Goal: Transaction & Acquisition: Purchase product/service

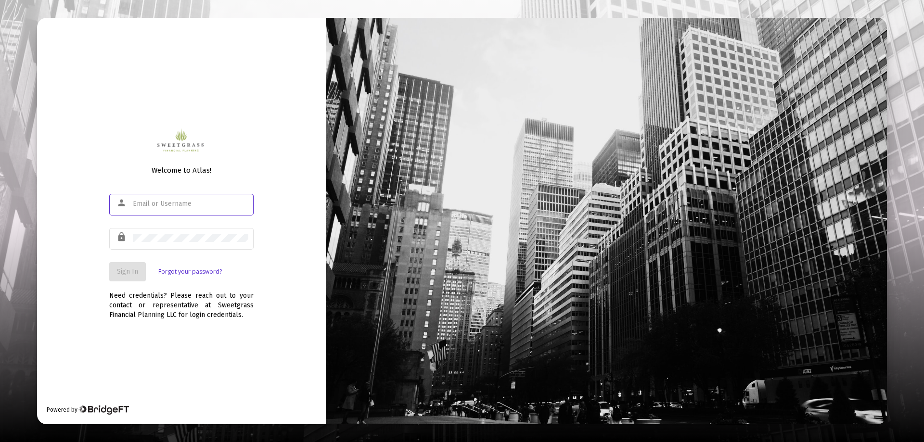
type input "[PERSON_NAME][EMAIL_ADDRESS][DOMAIN_NAME]"
click at [123, 273] on span "Sign In" at bounding box center [127, 272] width 21 height 8
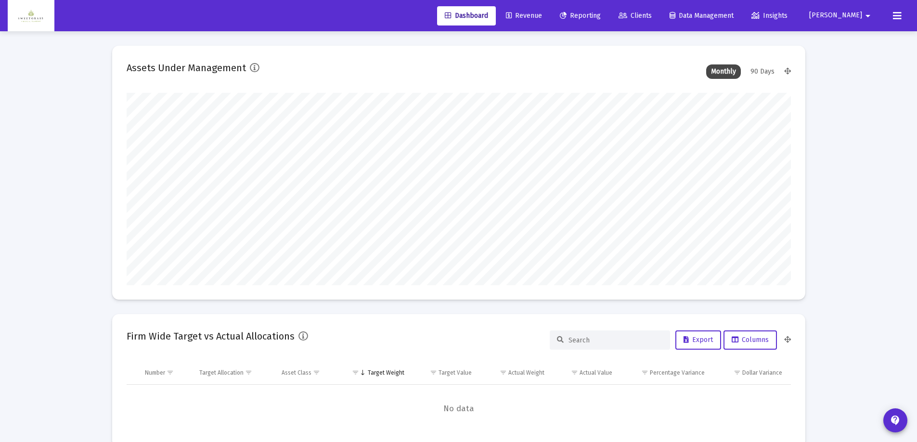
type input "[DATE]"
type input "[PERSON_NAME][EMAIL_ADDRESS][DOMAIN_NAME]"
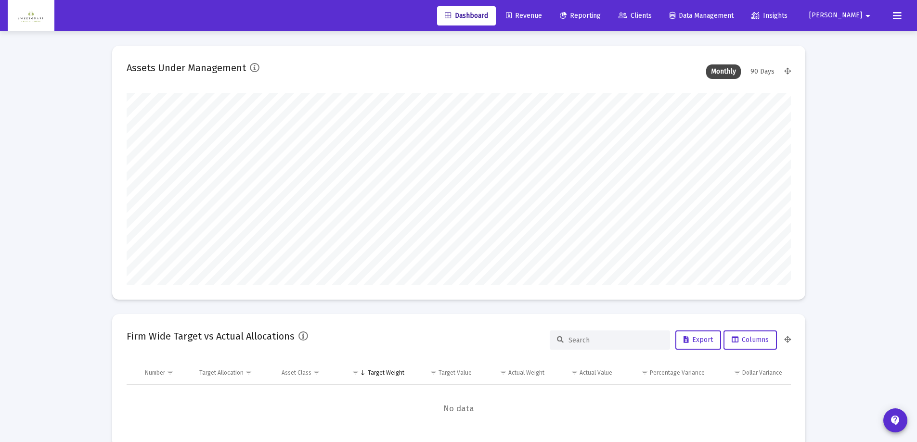
click at [542, 13] on span "Revenue" at bounding box center [524, 16] width 36 height 8
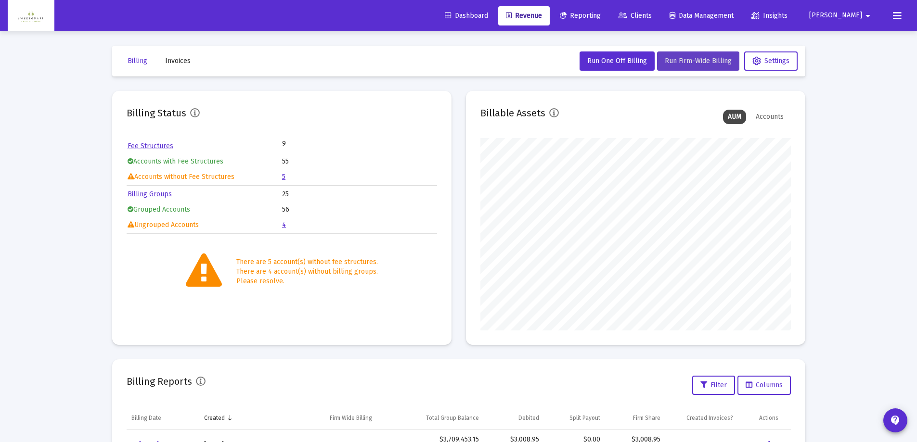
click at [702, 63] on span "Run Firm-Wide Billing" at bounding box center [698, 61] width 67 height 8
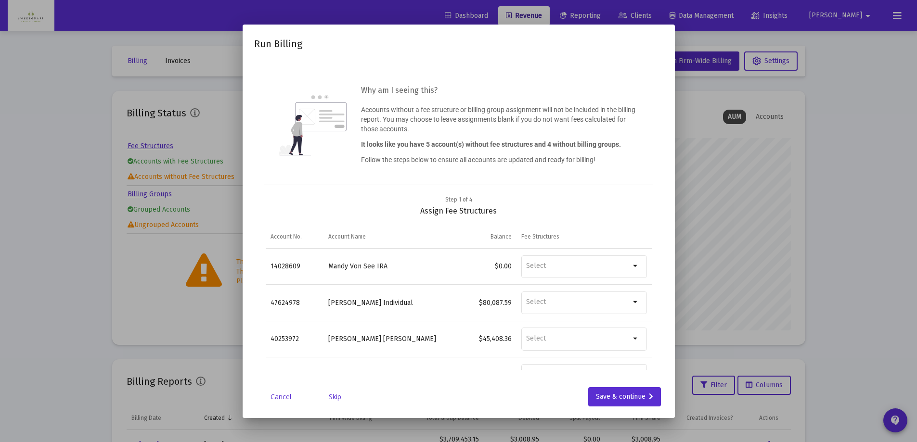
click at [335, 397] on link "Skip" at bounding box center [335, 397] width 48 height 10
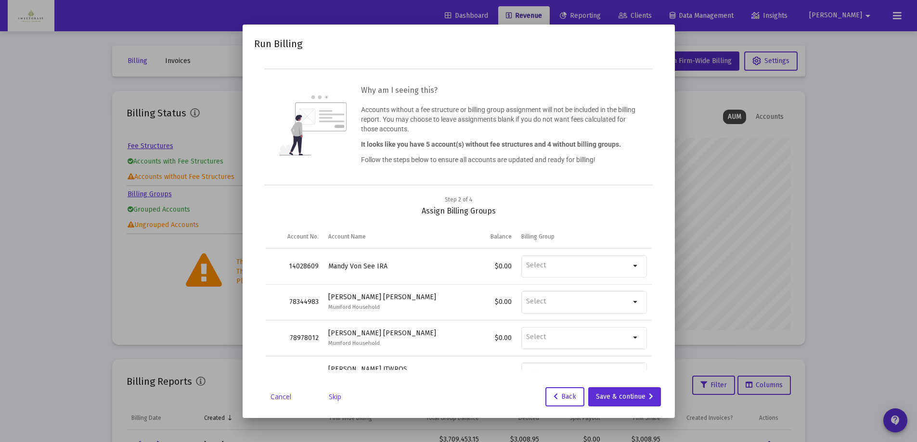
click at [335, 400] on link "Skip" at bounding box center [335, 397] width 48 height 10
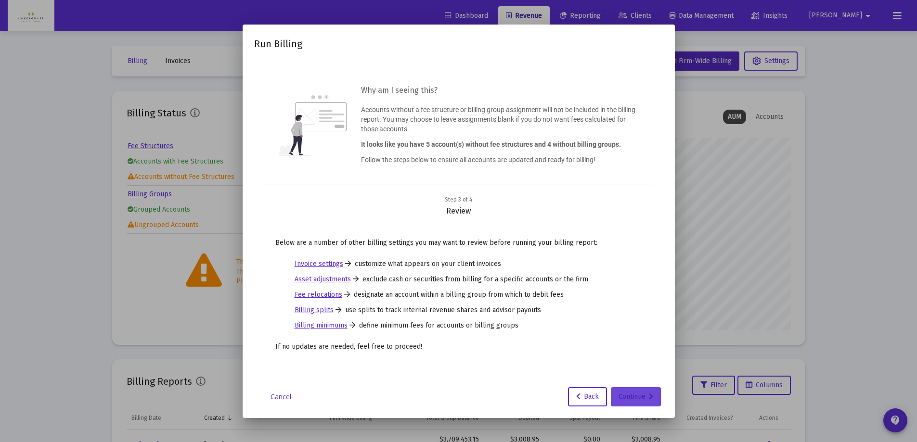
click at [650, 399] on icon at bounding box center [651, 397] width 4 height 7
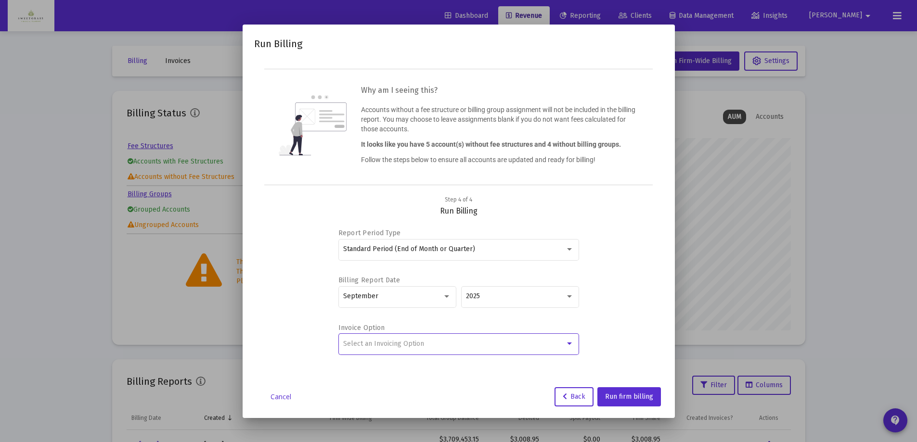
click at [567, 344] on div at bounding box center [569, 344] width 5 height 2
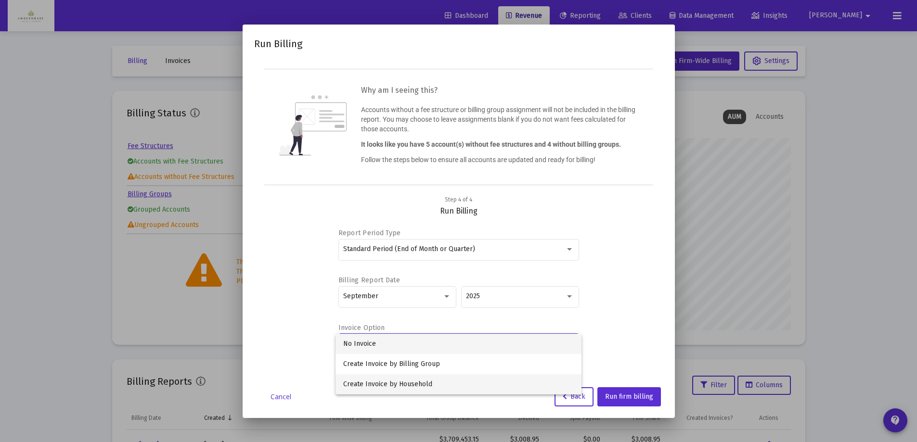
click at [432, 382] on span "Create Invoice by Household" at bounding box center [458, 384] width 231 height 20
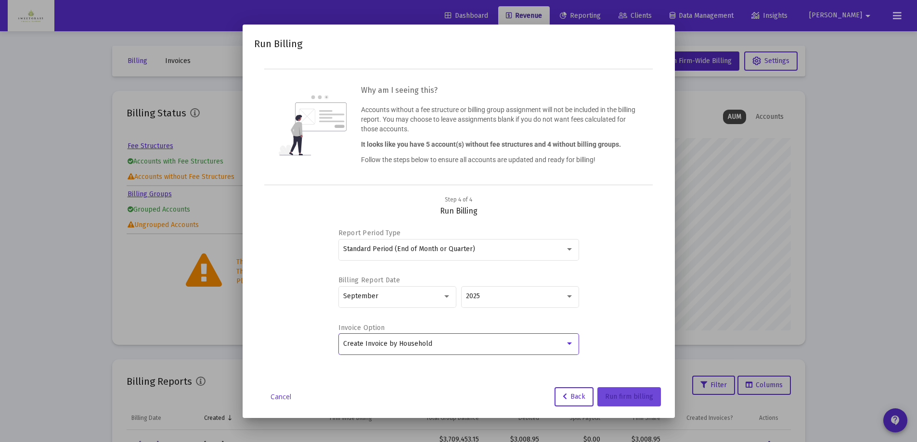
click at [638, 393] on span "Run firm billing" at bounding box center [629, 397] width 48 height 8
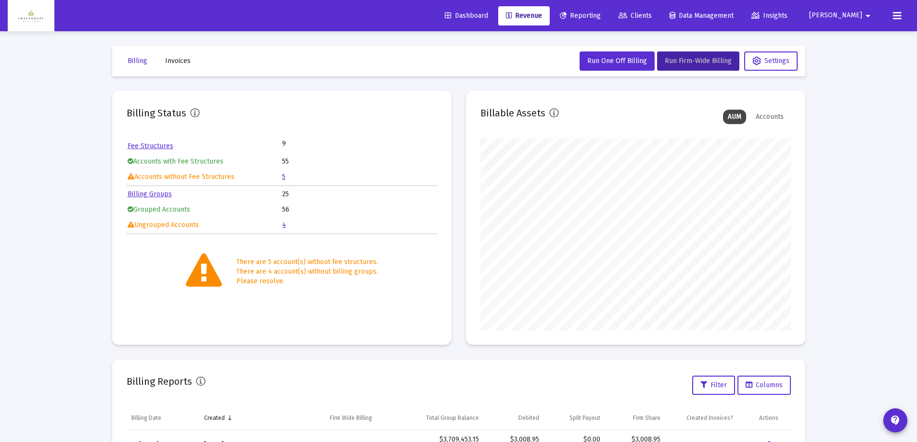
click at [488, 13] on span "Dashboard" at bounding box center [466, 16] width 43 height 8
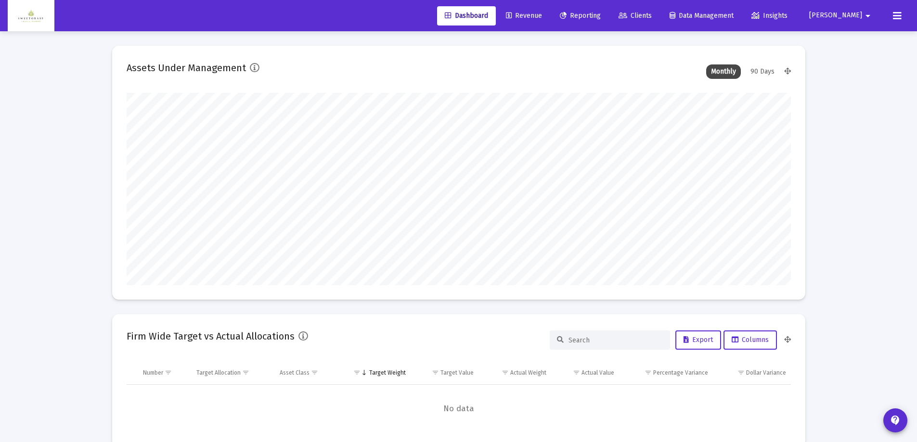
scroll to position [193, 358]
click at [542, 14] on span "Revenue" at bounding box center [524, 16] width 36 height 8
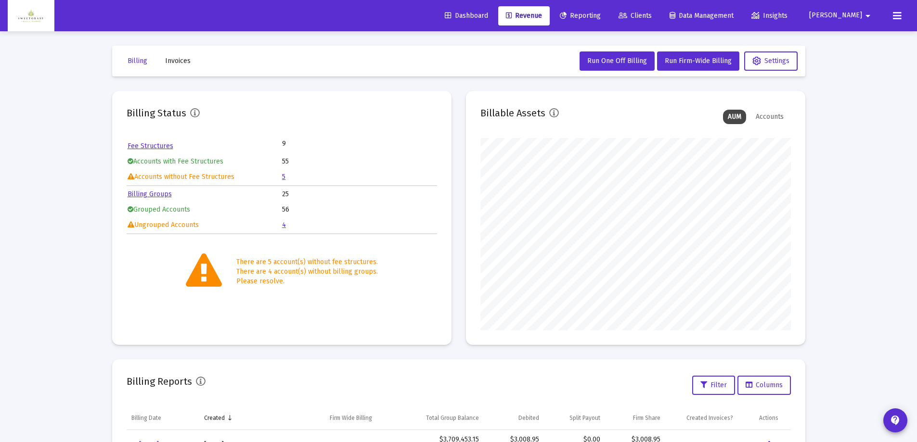
click at [858, 17] on span "[PERSON_NAME]" at bounding box center [835, 16] width 53 height 8
click at [851, 37] on link "Settings" at bounding box center [859, 40] width 57 height 23
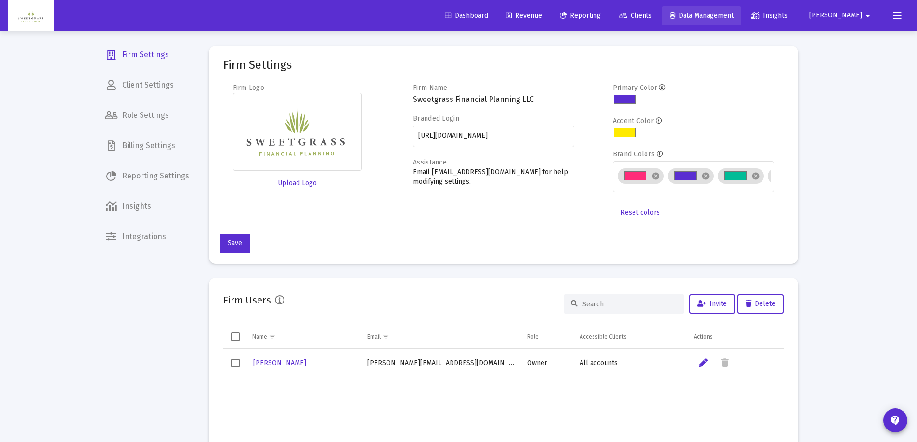
click at [728, 17] on span "Data Management" at bounding box center [702, 16] width 64 height 8
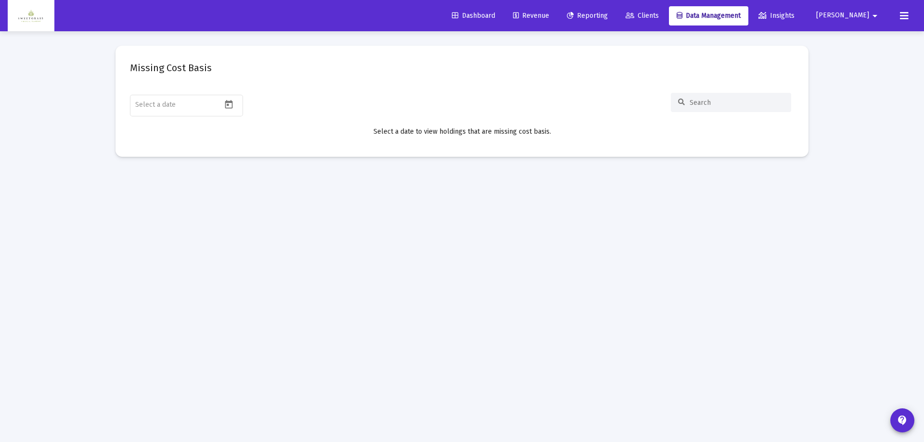
click at [857, 12] on span "[PERSON_NAME]" at bounding box center [842, 16] width 53 height 8
click at [871, 39] on span "Settings" at bounding box center [874, 40] width 28 height 23
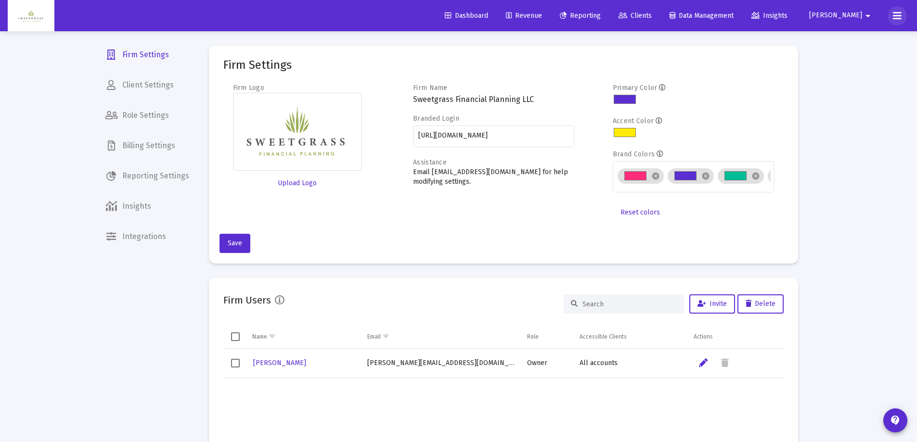
click at [900, 18] on icon at bounding box center [897, 16] width 9 height 12
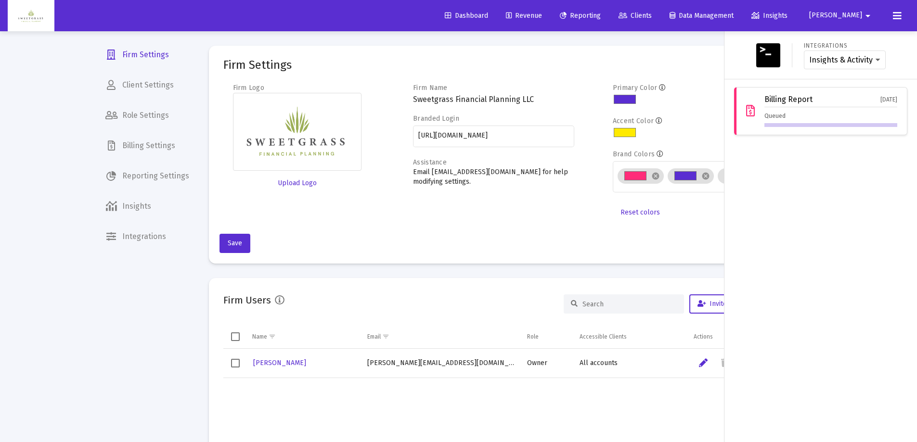
click at [692, 62] on div at bounding box center [458, 221] width 917 height 442
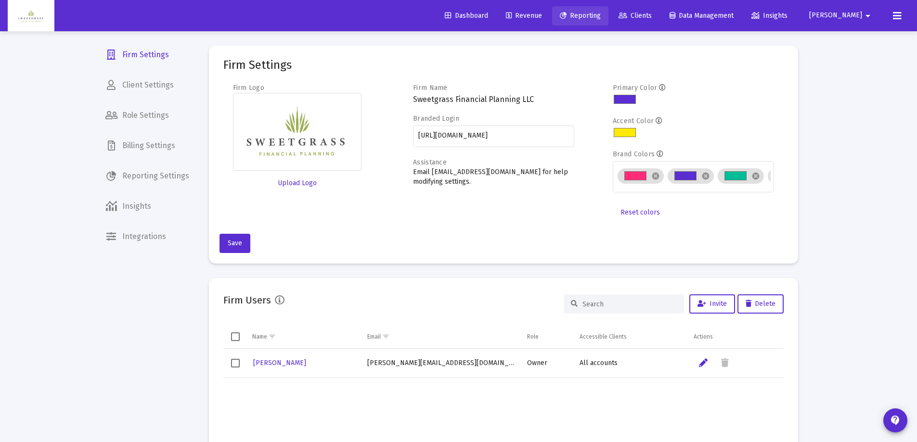
click at [601, 16] on span "Reporting" at bounding box center [580, 16] width 41 height 8
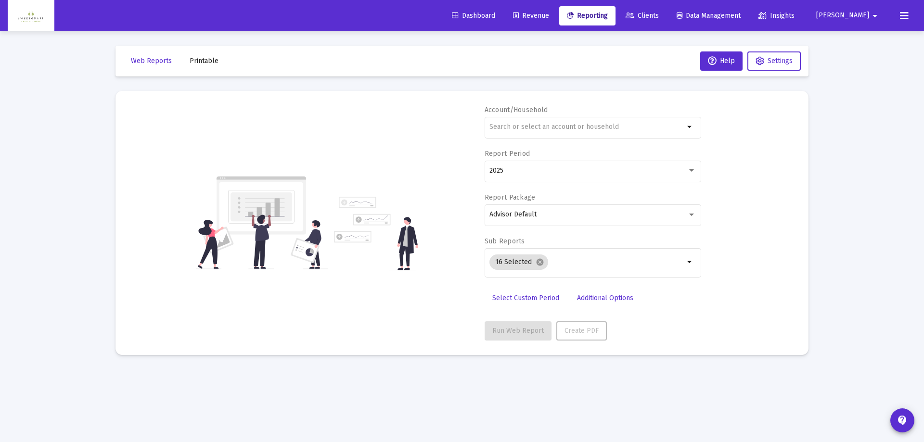
click at [554, 21] on link "Revenue" at bounding box center [531, 15] width 52 height 19
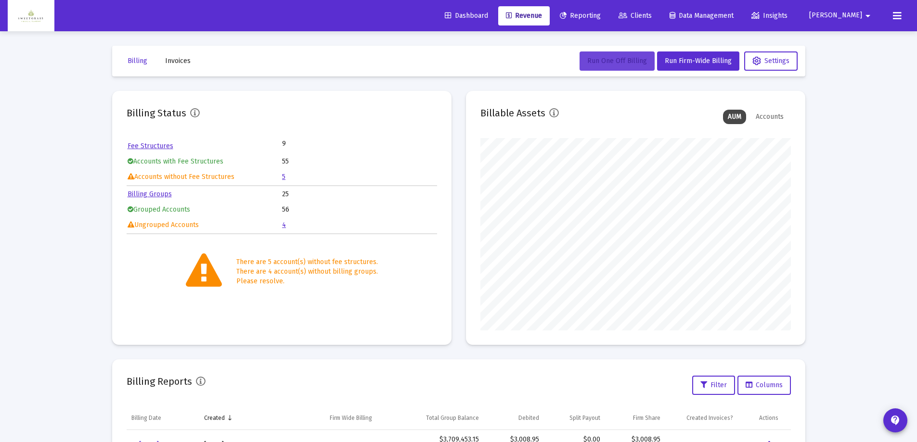
click at [624, 64] on span "Run One Off Billing" at bounding box center [617, 61] width 60 height 8
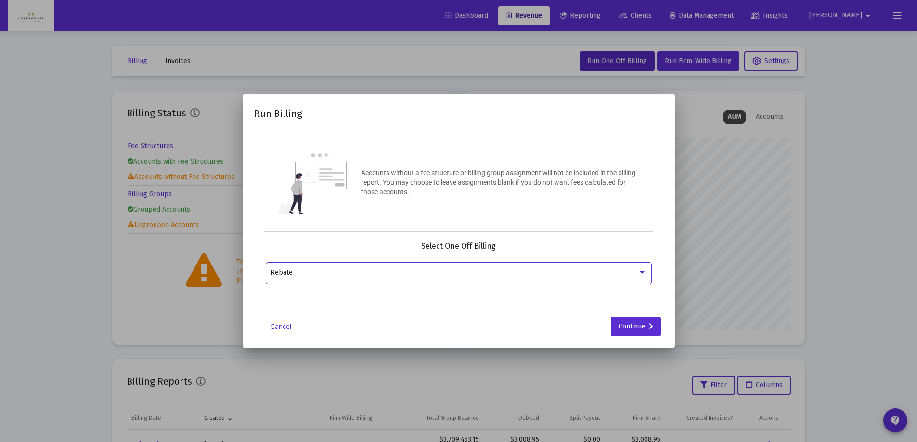
click at [639, 274] on div at bounding box center [642, 273] width 9 height 8
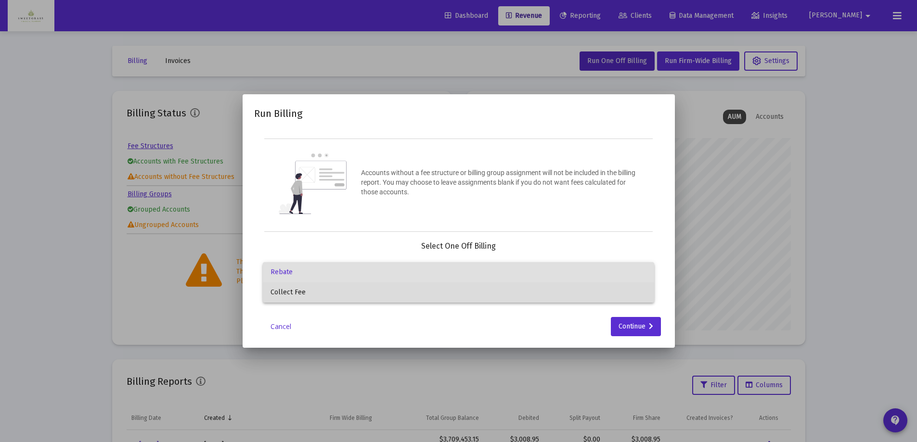
click at [495, 297] on span "Collect Fee" at bounding box center [459, 293] width 376 height 20
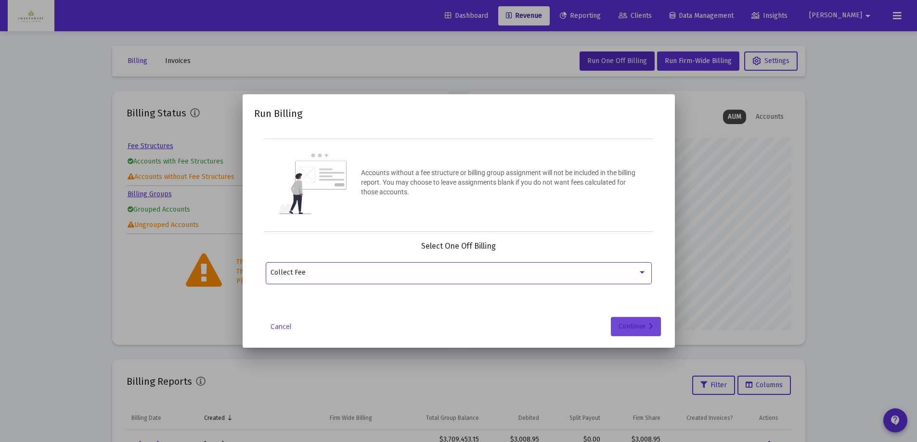
click at [630, 330] on div "Continue" at bounding box center [636, 326] width 35 height 19
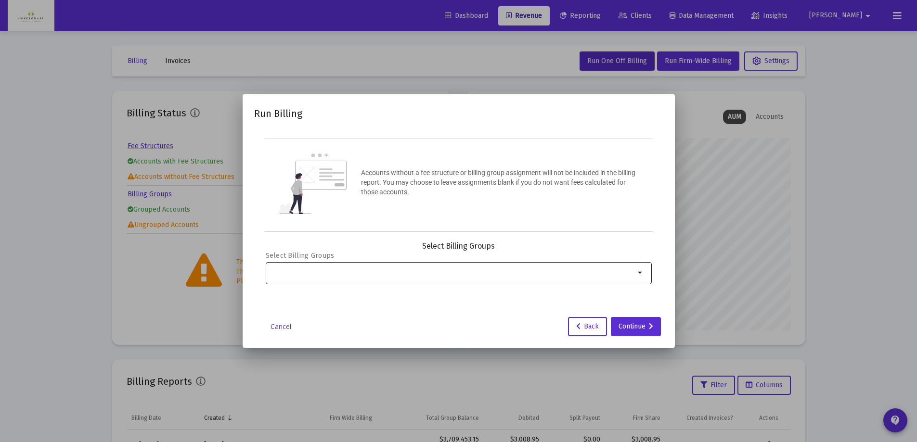
click at [565, 278] on div "Selection" at bounding box center [453, 273] width 368 height 12
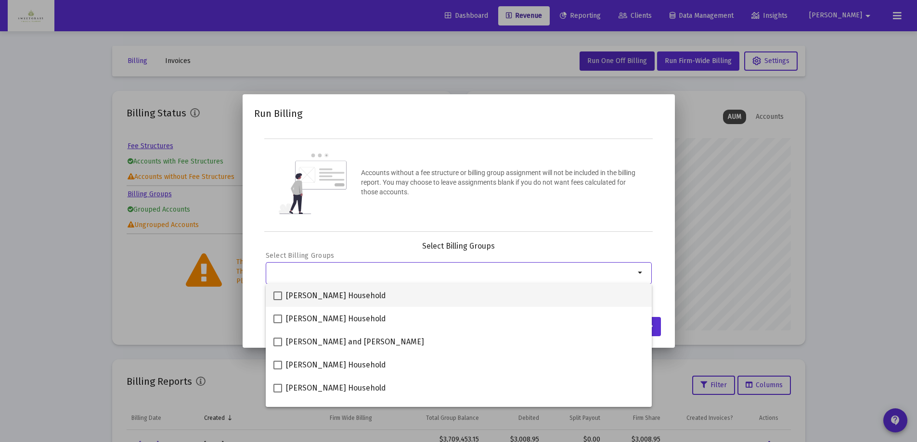
click at [278, 297] on span at bounding box center [277, 296] width 9 height 9
click at [278, 300] on input "Hill, Aaliyah Household" at bounding box center [277, 300] width 0 height 0
checkbox input "true"
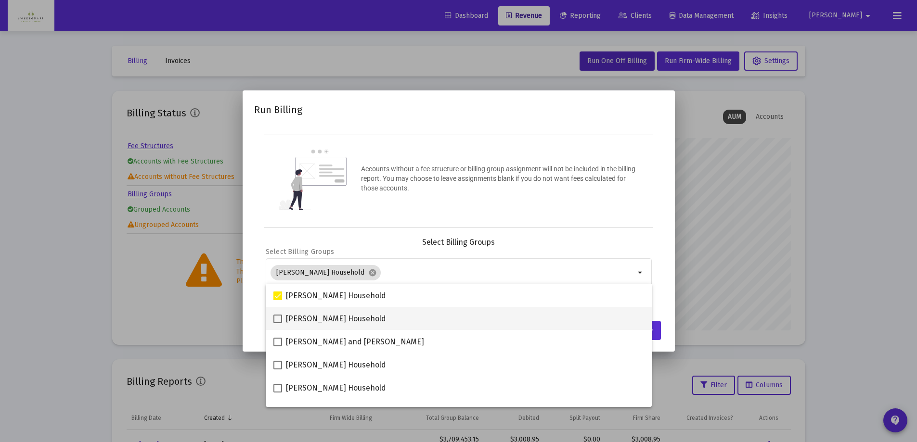
click at [278, 318] on span at bounding box center [277, 319] width 9 height 9
click at [278, 323] on input "NIcholas Household" at bounding box center [277, 323] width 0 height 0
checkbox input "true"
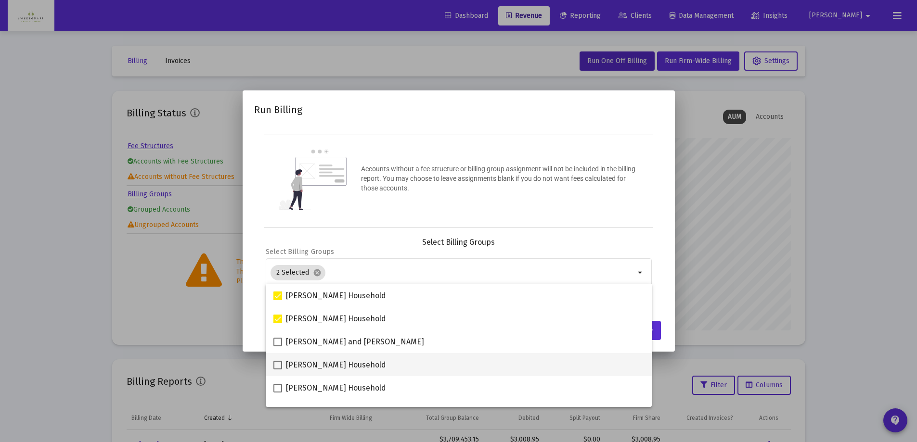
click at [280, 365] on span at bounding box center [277, 365] width 9 height 9
click at [278, 370] on input "[PERSON_NAME] Household" at bounding box center [277, 370] width 0 height 0
checkbox input "true"
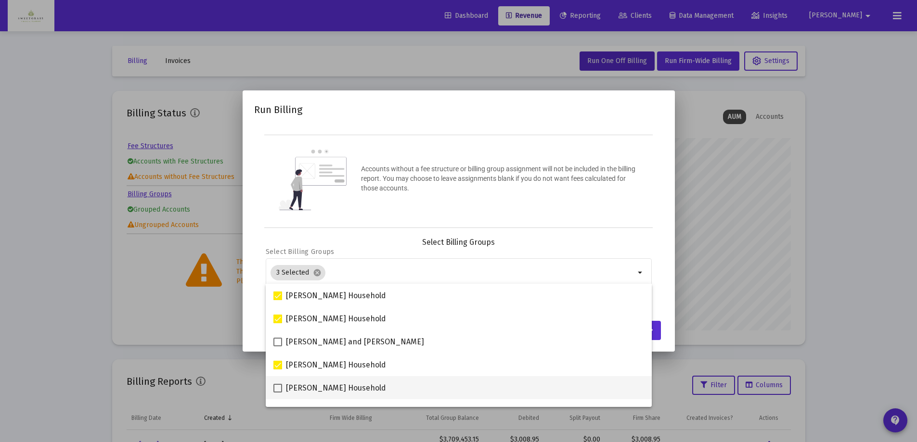
click at [274, 388] on span at bounding box center [277, 388] width 9 height 9
click at [277, 393] on input "Anderson Household" at bounding box center [277, 393] width 0 height 0
checkbox input "true"
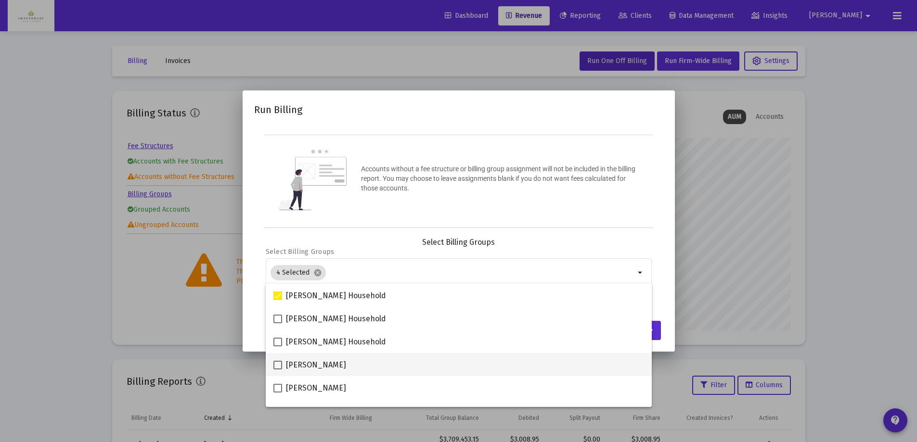
scroll to position [96, 0]
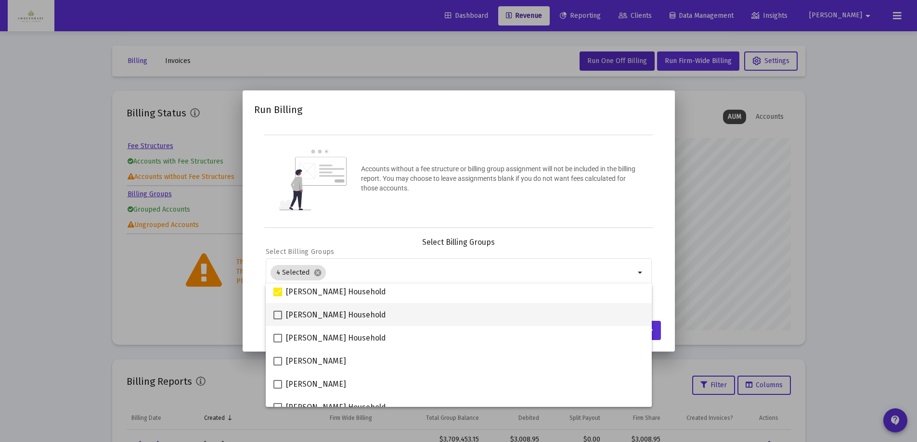
click at [278, 316] on span at bounding box center [277, 315] width 9 height 9
click at [278, 320] on input "Lemay Household" at bounding box center [277, 320] width 0 height 0
checkbox input "true"
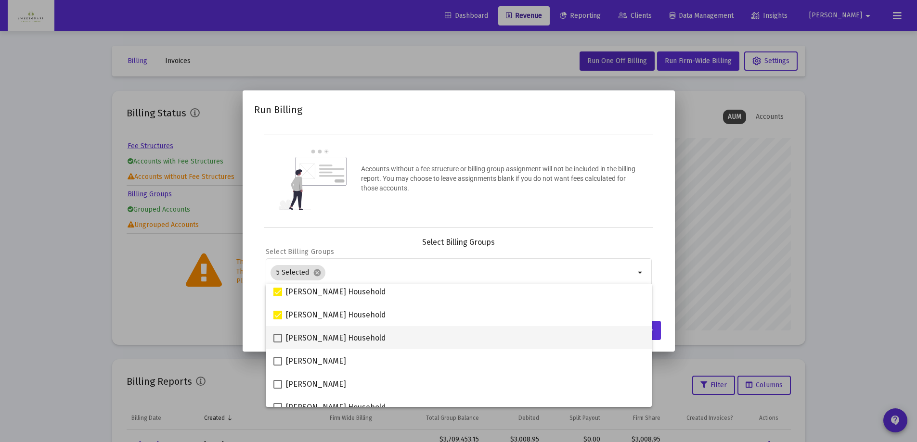
click at [276, 340] on span at bounding box center [277, 338] width 9 height 9
click at [277, 343] on input "[PERSON_NAME] Household" at bounding box center [277, 343] width 0 height 0
checkbox input "true"
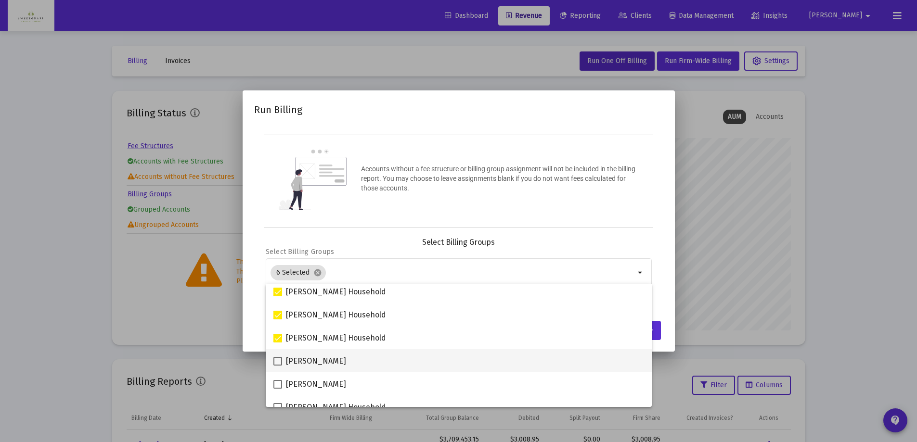
click at [275, 363] on span at bounding box center [277, 361] width 9 height 9
click at [277, 366] on input "[PERSON_NAME]" at bounding box center [277, 366] width 0 height 0
checkbox input "true"
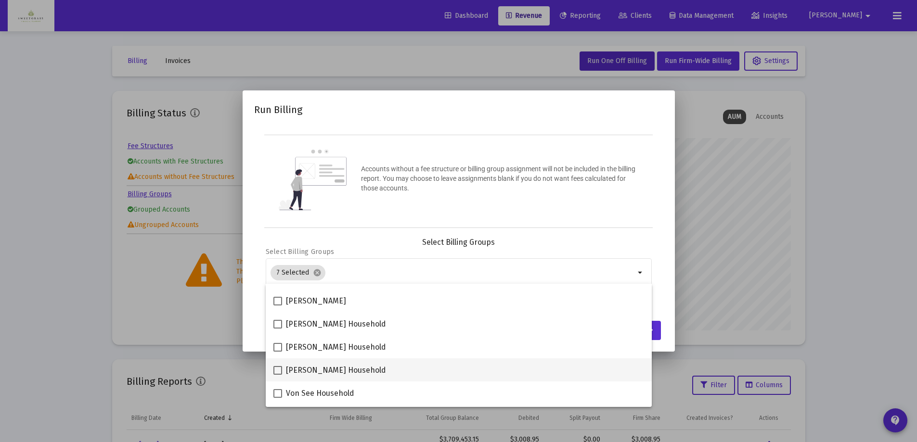
scroll to position [193, 0]
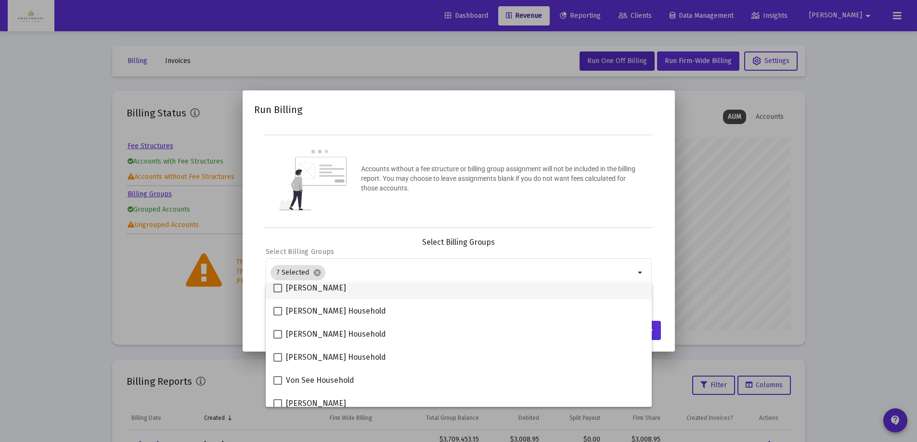
click at [278, 288] on span at bounding box center [277, 288] width 9 height 9
click at [278, 293] on input "[PERSON_NAME]" at bounding box center [277, 293] width 0 height 0
checkbox input "true"
click at [278, 313] on span at bounding box center [277, 311] width 9 height 9
click at [278, 316] on input "[PERSON_NAME] Household" at bounding box center [277, 316] width 0 height 0
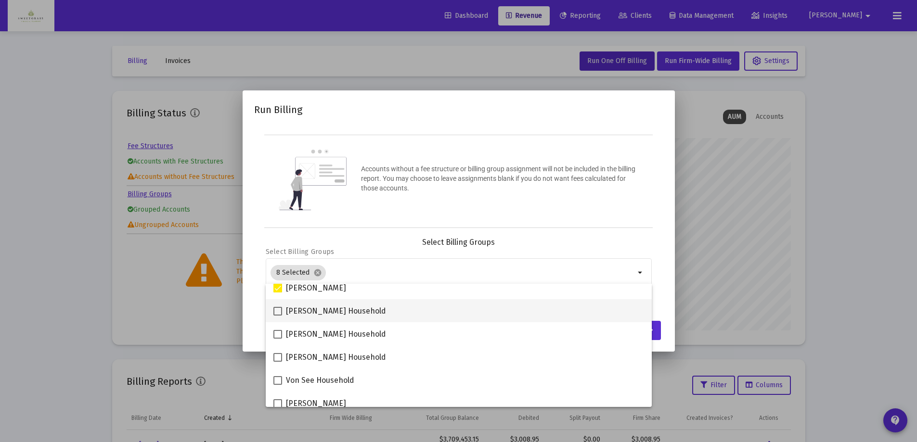
checkbox input "true"
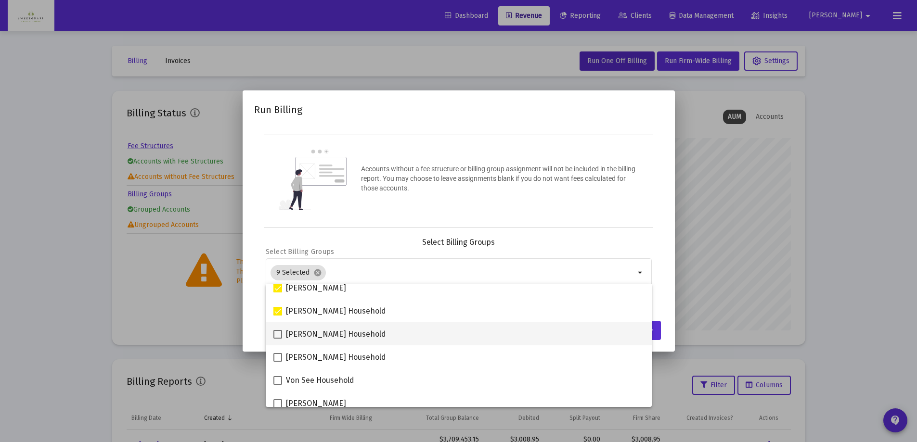
click at [277, 332] on span at bounding box center [277, 334] width 9 height 9
click at [277, 339] on input "[PERSON_NAME] Household" at bounding box center [277, 339] width 0 height 0
checkbox input "true"
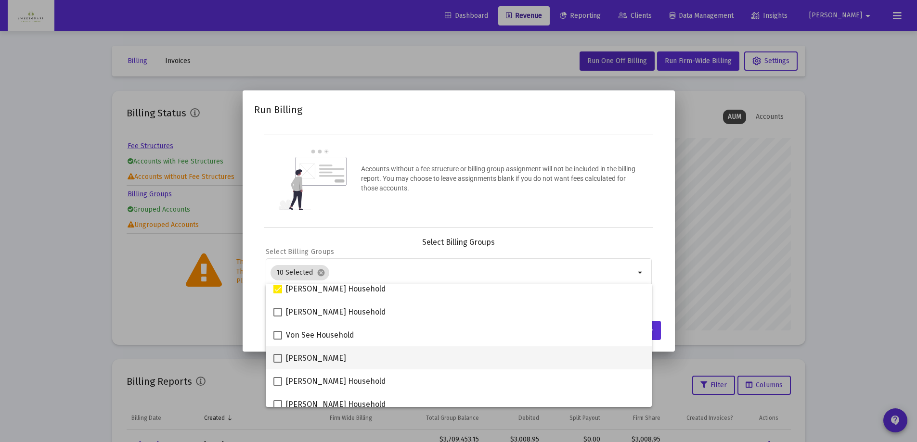
scroll to position [241, 0]
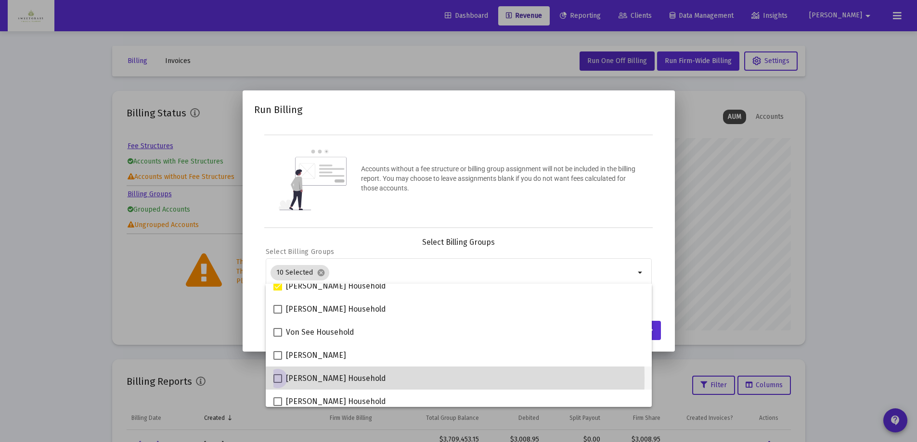
click at [278, 378] on span at bounding box center [277, 378] width 9 height 9
click at [278, 383] on input "Smith, Bailey Household" at bounding box center [277, 383] width 0 height 0
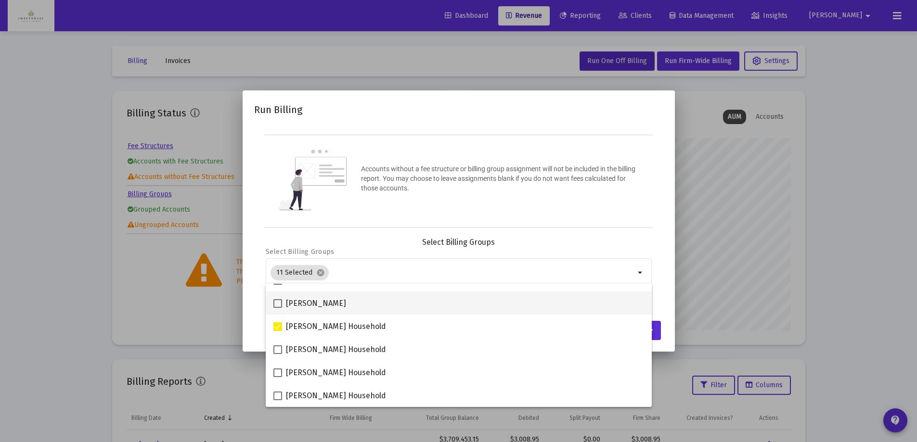
scroll to position [289, 0]
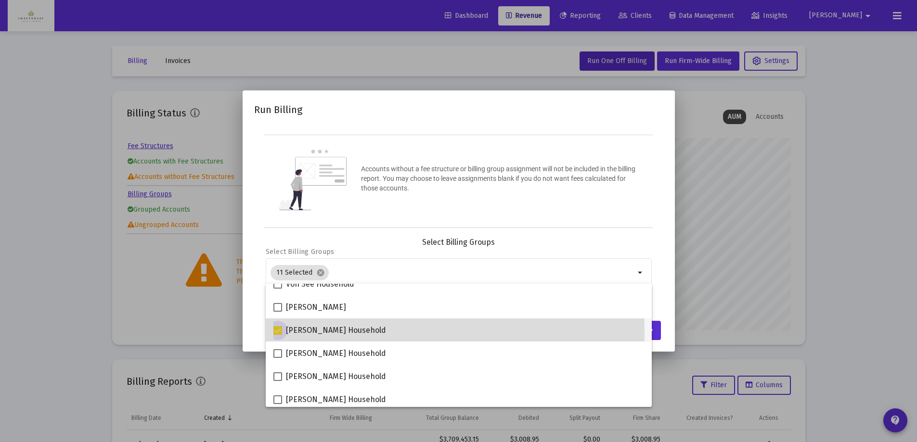
click at [278, 331] on span at bounding box center [277, 330] width 9 height 9
click at [278, 335] on input "Smith, Bailey Household" at bounding box center [277, 335] width 0 height 0
checkbox input "false"
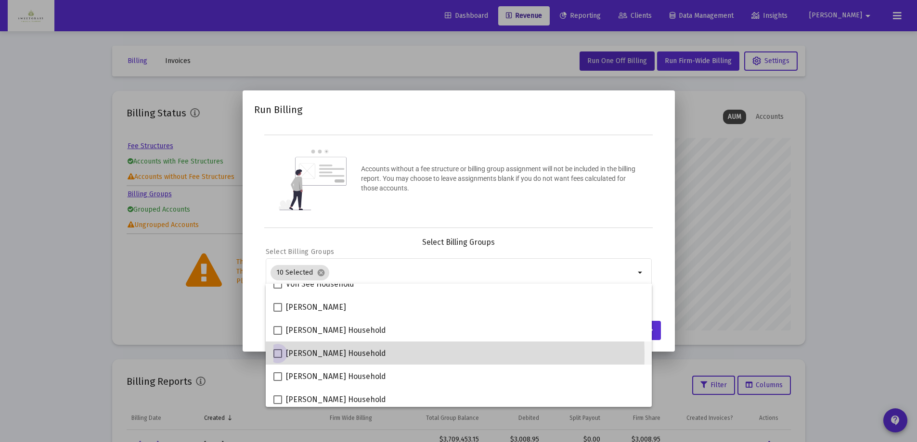
click at [276, 354] on span at bounding box center [277, 353] width 9 height 9
click at [277, 358] on input "Daniel Wright Household" at bounding box center [277, 358] width 0 height 0
checkbox input "true"
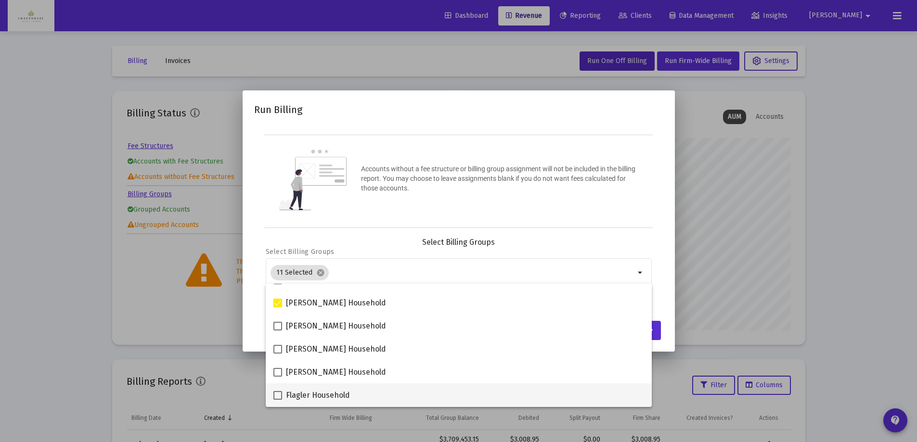
scroll to position [337, 0]
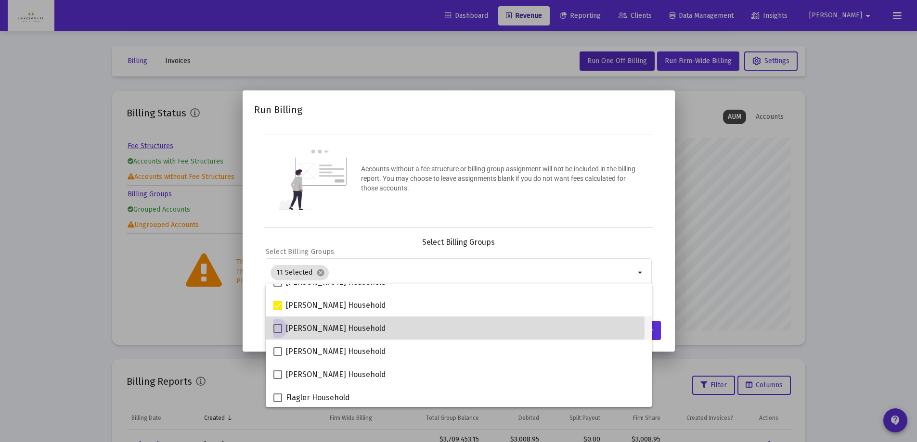
click at [278, 329] on span at bounding box center [277, 328] width 9 height 9
click at [278, 333] on input "[PERSON_NAME] Household" at bounding box center [277, 333] width 0 height 0
checkbox input "true"
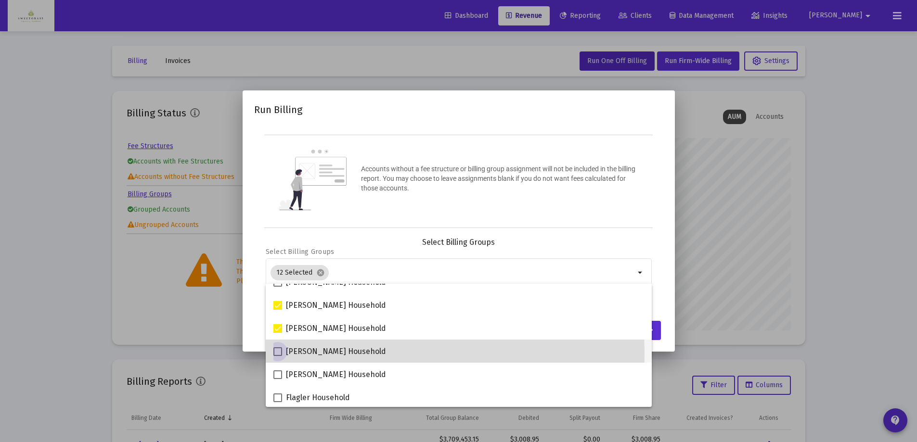
click at [276, 352] on span at bounding box center [277, 352] width 9 height 9
click at [277, 356] on input "Eggers Household" at bounding box center [277, 356] width 0 height 0
checkbox input "true"
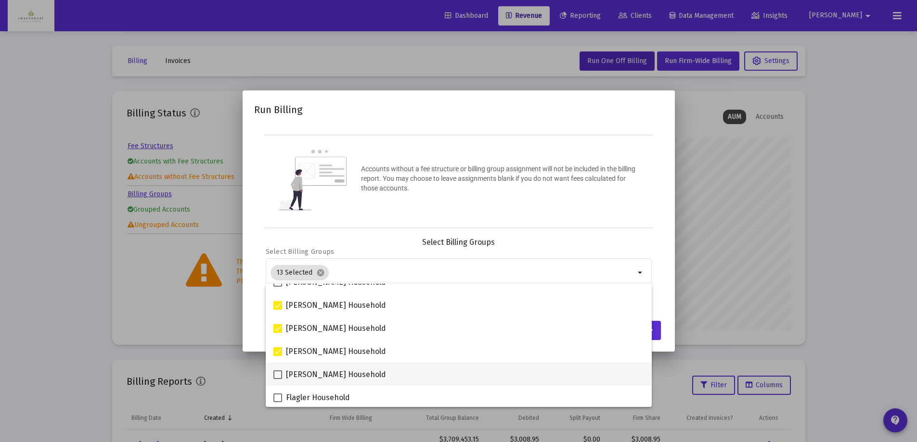
click at [277, 375] on span at bounding box center [277, 375] width 9 height 9
click at [277, 379] on input "[PERSON_NAME] Household" at bounding box center [277, 379] width 0 height 0
checkbox input "true"
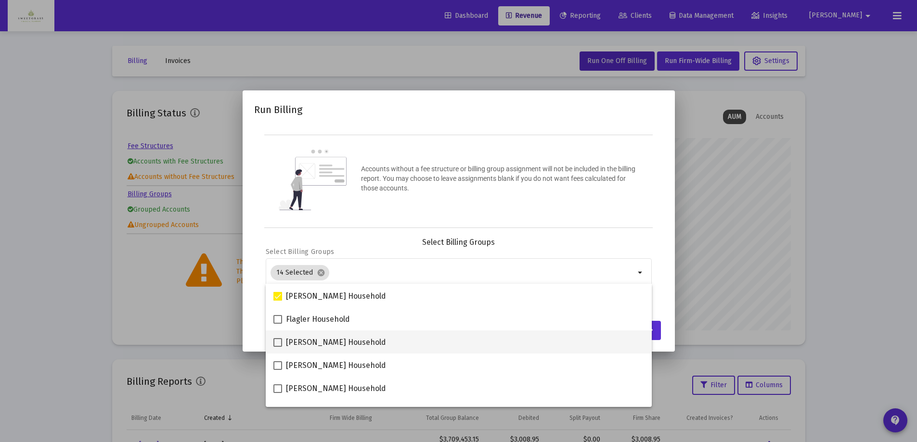
scroll to position [433, 0]
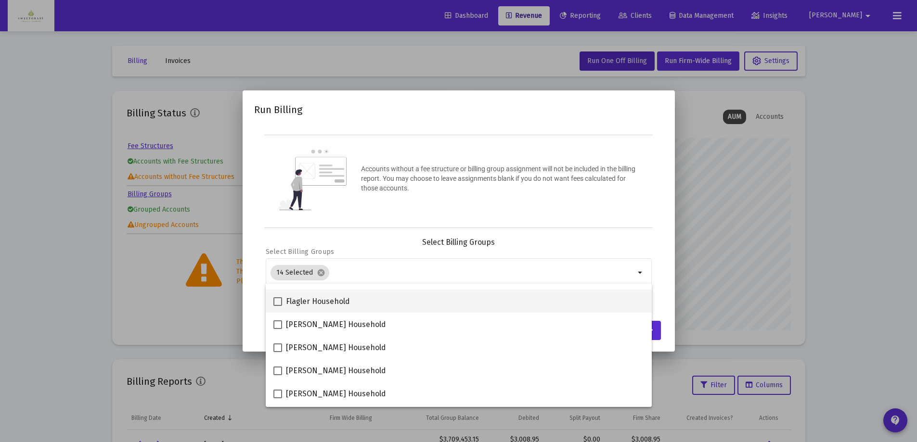
click at [277, 302] on span at bounding box center [277, 301] width 9 height 9
click at [277, 306] on input "Flagler Household" at bounding box center [277, 306] width 0 height 0
checkbox input "true"
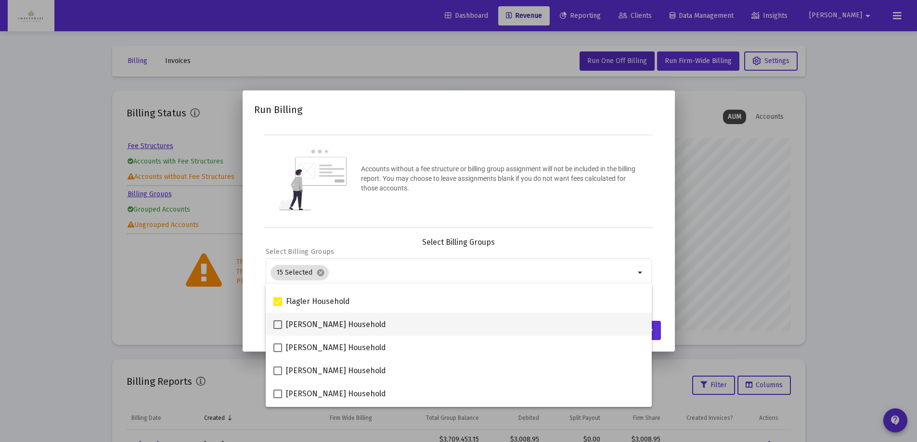
click at [279, 323] on span at bounding box center [277, 325] width 9 height 9
click at [278, 329] on input "[PERSON_NAME] Household" at bounding box center [277, 329] width 0 height 0
checkbox input "true"
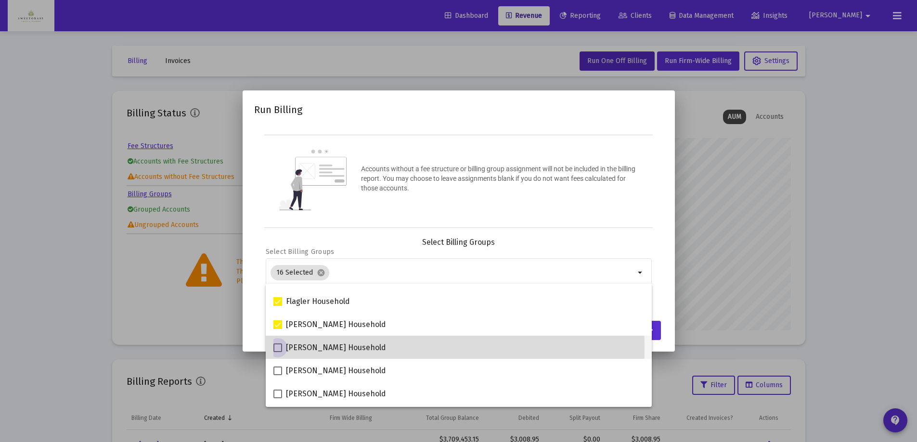
click at [277, 348] on span at bounding box center [277, 348] width 9 height 9
click at [277, 352] on input "Rooke Household" at bounding box center [277, 352] width 0 height 0
checkbox input "true"
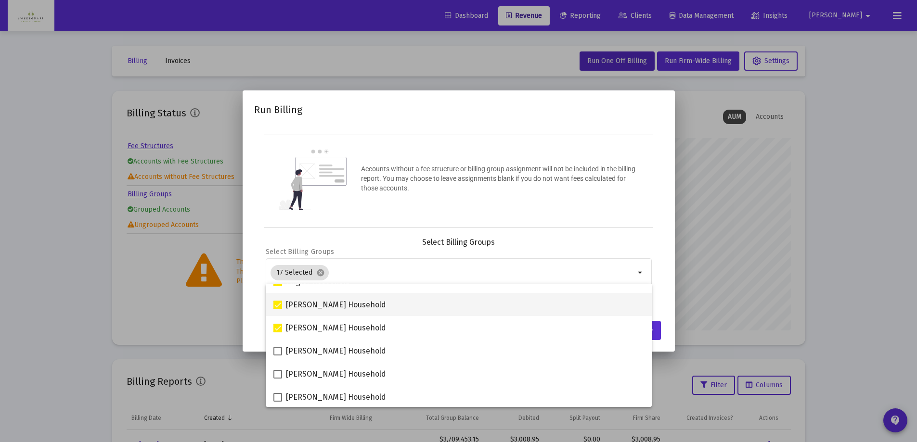
scroll to position [454, 0]
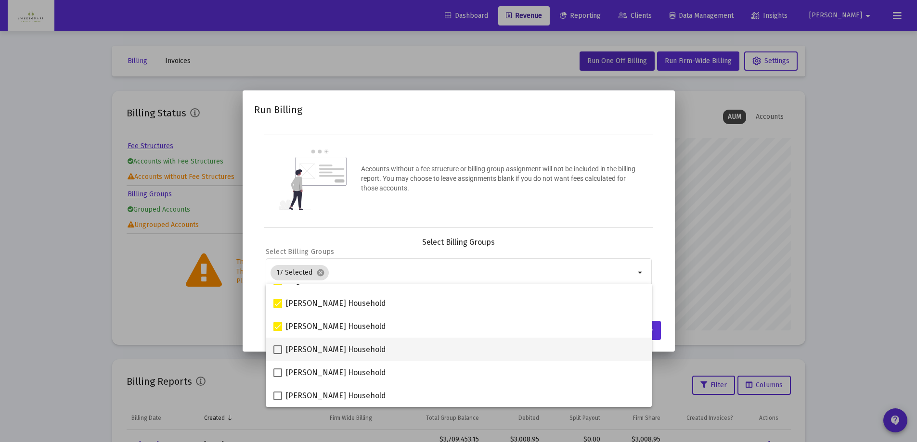
click at [277, 351] on span at bounding box center [277, 350] width 9 height 9
click at [277, 354] on input "Campbell Household" at bounding box center [277, 354] width 0 height 0
checkbox input "true"
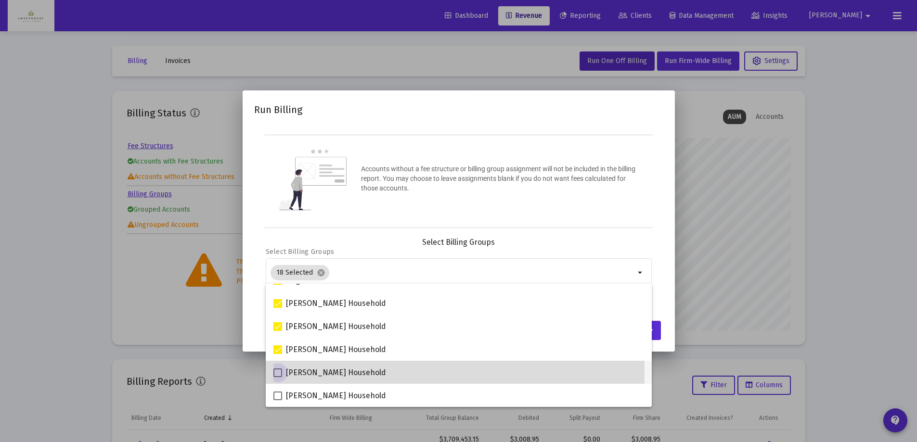
click at [278, 374] on span at bounding box center [277, 373] width 9 height 9
click at [278, 377] on input "[PERSON_NAME] Household" at bounding box center [277, 377] width 0 height 0
checkbox input "true"
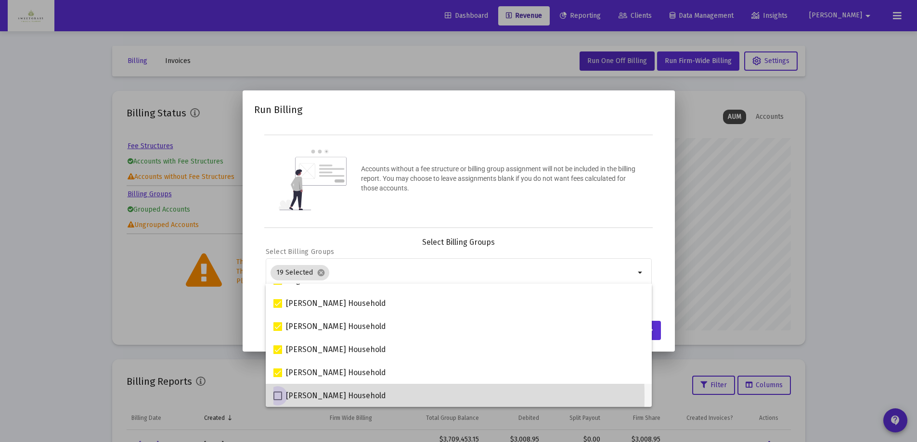
click at [278, 397] on span at bounding box center [277, 396] width 9 height 9
click at [278, 400] on input "Plaehn Household" at bounding box center [277, 400] width 0 height 0
checkbox input "true"
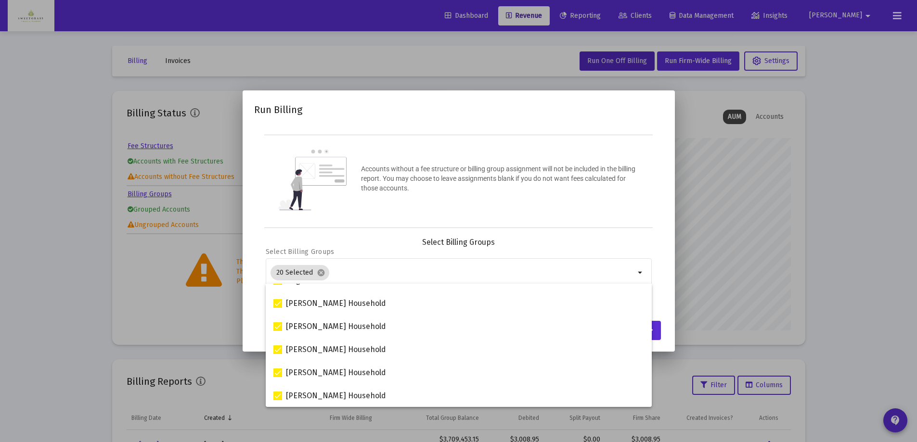
click at [596, 202] on div "Accounts without a fee structure or billing group assignment will not be includ…" at bounding box center [458, 181] width 389 height 93
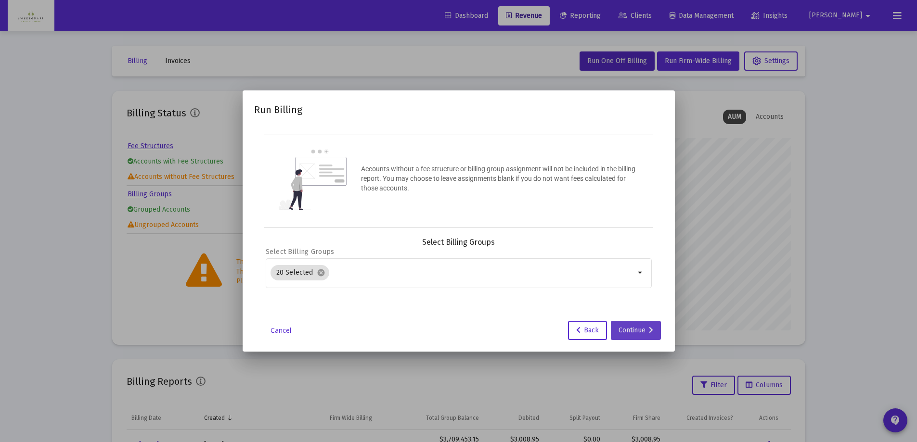
click at [638, 332] on div "Continue" at bounding box center [636, 330] width 35 height 19
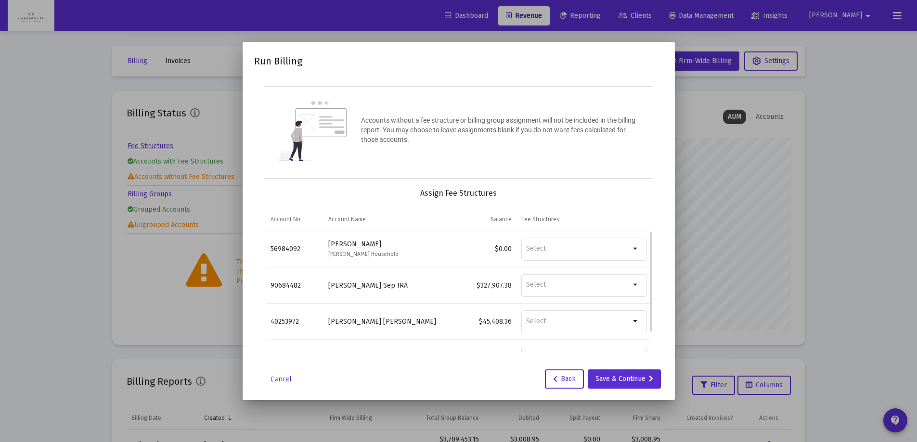
scroll to position [24, 0]
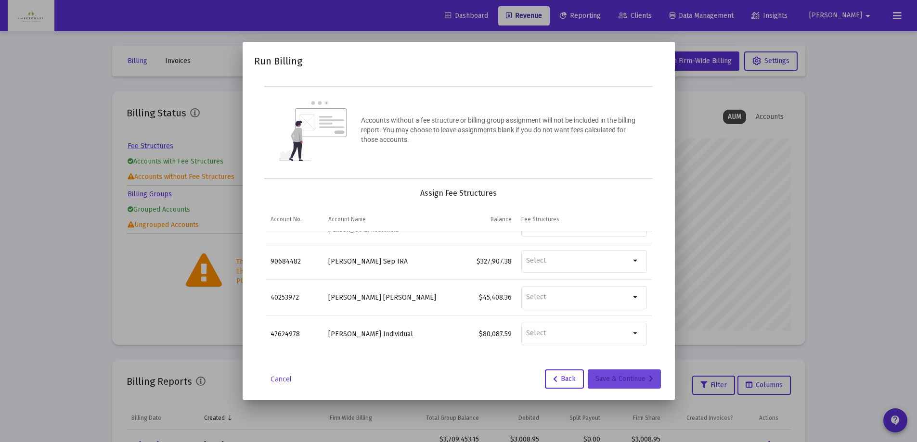
click at [627, 380] on div "Save & Continue" at bounding box center [624, 379] width 58 height 19
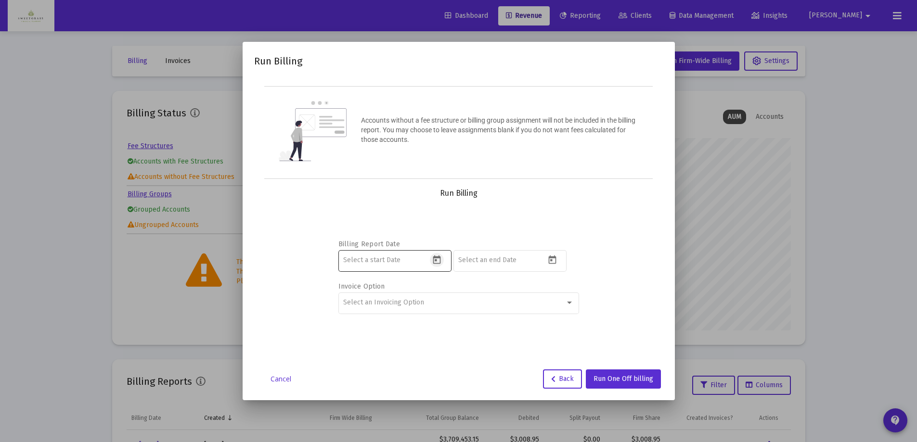
click at [438, 263] on icon "Open calendar" at bounding box center [437, 260] width 10 height 10
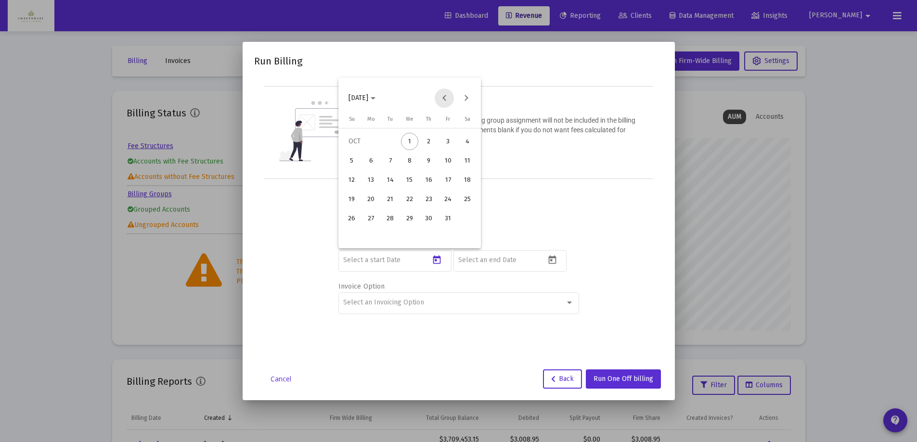
click at [449, 97] on button "Previous month" at bounding box center [444, 98] width 19 height 19
click at [443, 95] on button "Previous month" at bounding box center [444, 98] width 19 height 19
click at [352, 238] on div "31" at bounding box center [351, 237] width 17 height 17
type input "2025-08-31"
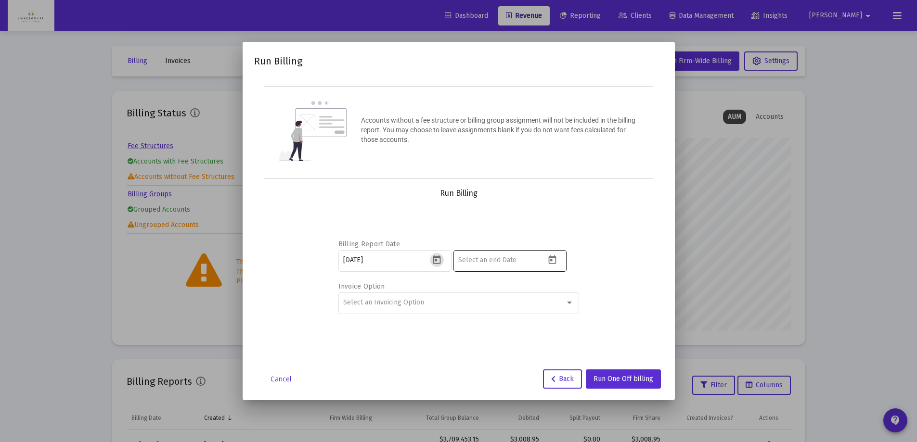
click at [554, 258] on icon "Open calendar" at bounding box center [552, 260] width 10 height 10
click at [567, 218] on div "31" at bounding box center [562, 218] width 17 height 17
click at [555, 258] on icon "Open calendar" at bounding box center [552, 260] width 8 height 9
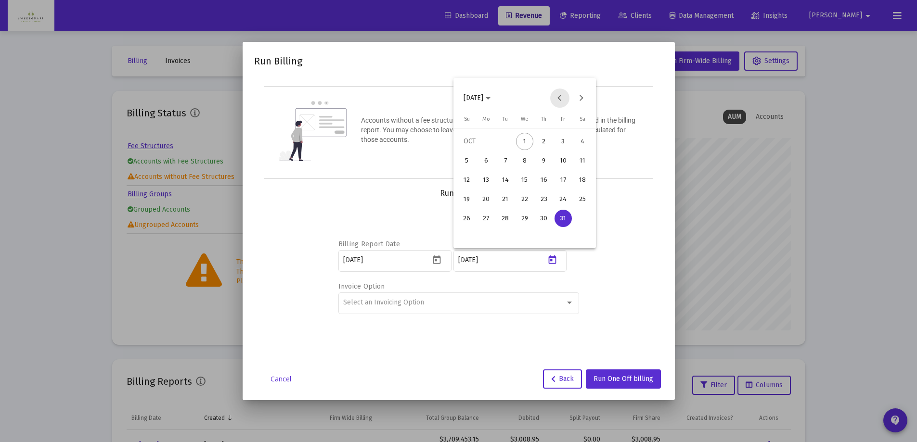
click at [562, 99] on button "Previous month" at bounding box center [559, 98] width 19 height 19
click at [502, 239] on div "30" at bounding box center [505, 237] width 17 height 17
type input "[DATE]"
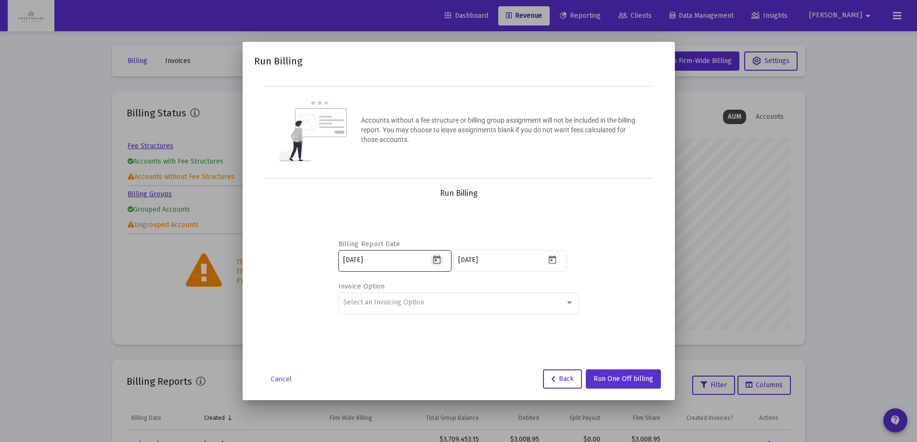
click at [435, 261] on icon "Open calendar" at bounding box center [437, 260] width 10 height 10
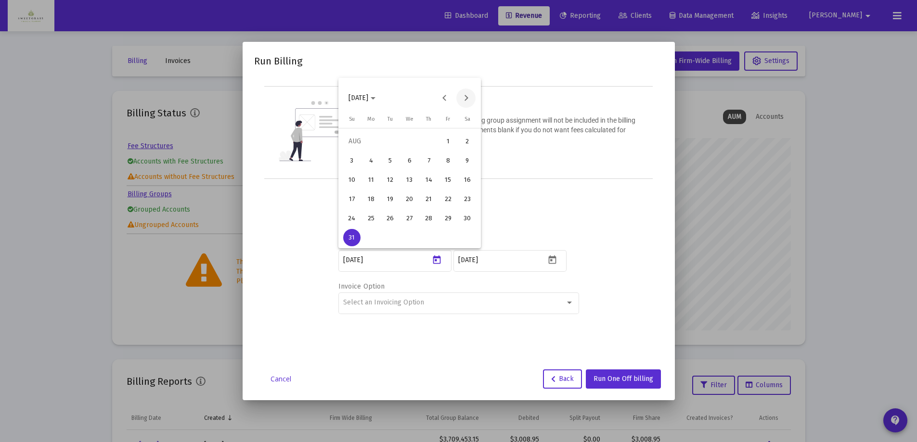
click at [467, 99] on button "Next month" at bounding box center [465, 98] width 19 height 19
click at [375, 160] on div "1" at bounding box center [370, 160] width 17 height 17
type input "2025-09-01"
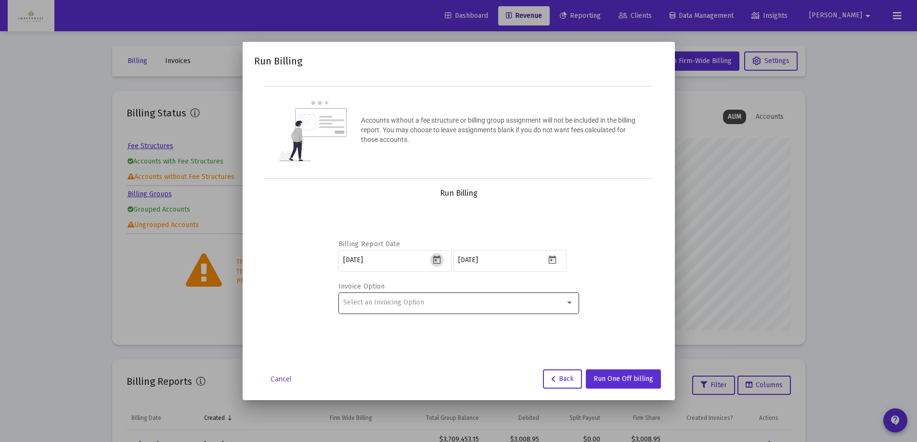
click at [561, 304] on div "Select an Invoicing Option" at bounding box center [454, 303] width 222 height 8
click at [507, 191] on div at bounding box center [458, 221] width 917 height 442
click at [571, 295] on div "Select an Invoicing Option" at bounding box center [458, 303] width 231 height 24
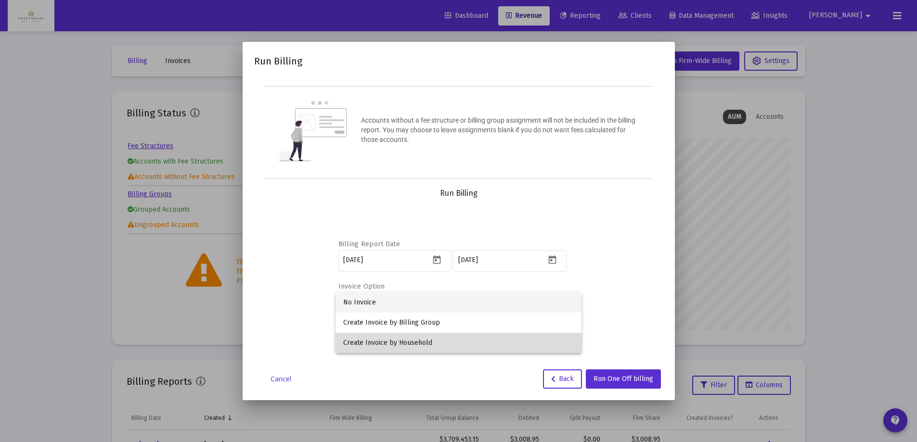
click at [499, 340] on span "Create Invoice by Household" at bounding box center [458, 343] width 231 height 20
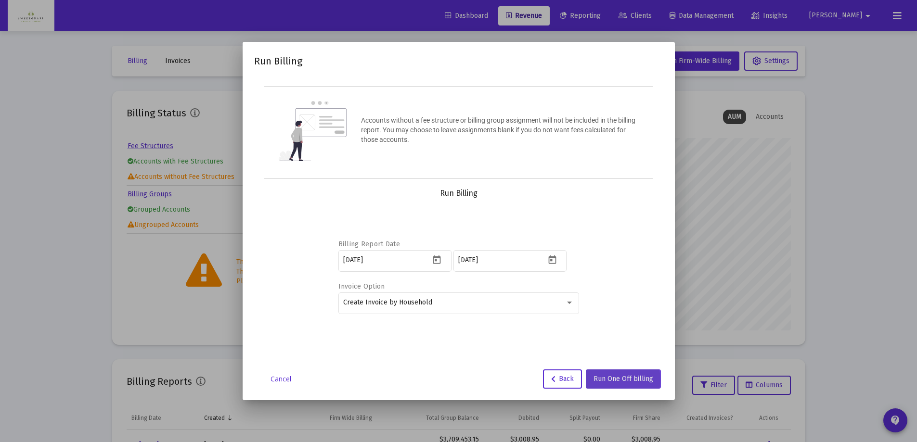
click at [621, 380] on span "Run One Off billing" at bounding box center [623, 379] width 60 height 8
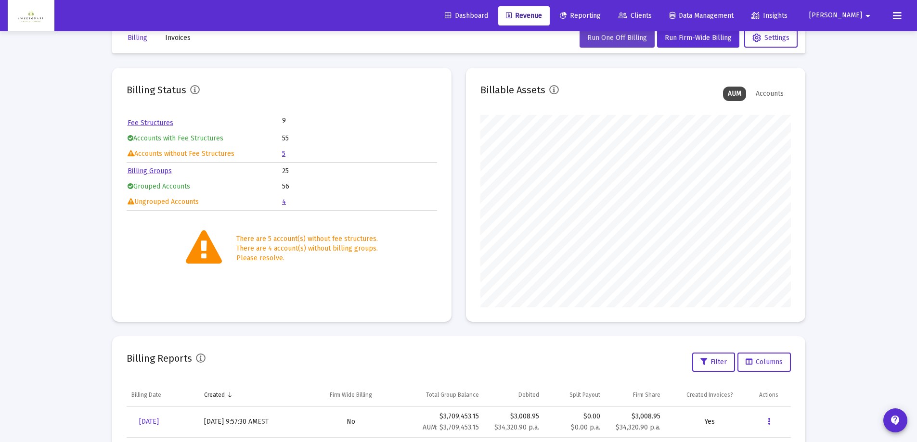
scroll to position [0, 0]
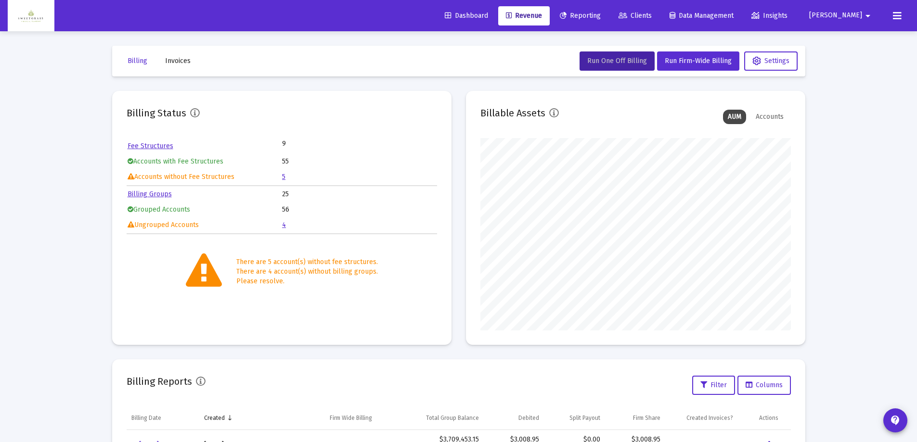
click at [902, 19] on button at bounding box center [897, 15] width 19 height 19
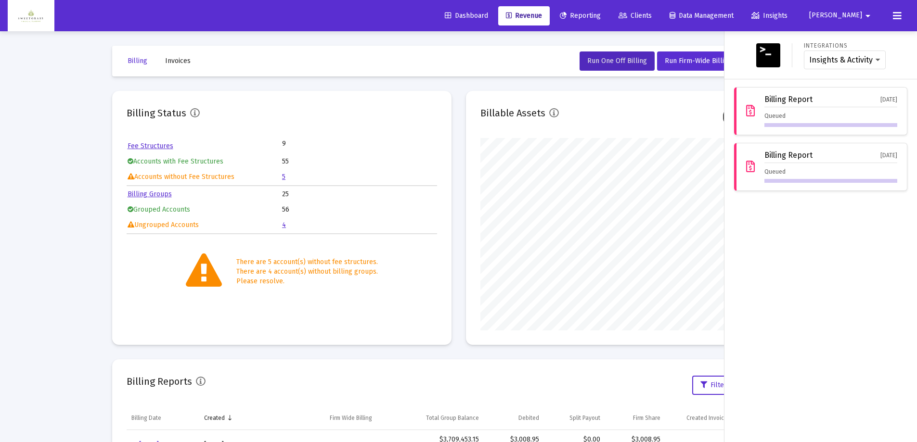
click at [515, 83] on div at bounding box center [458, 221] width 917 height 442
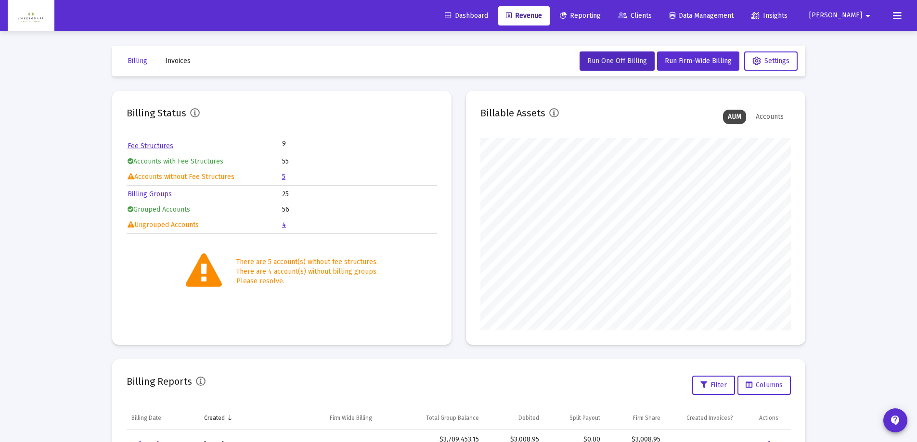
click at [780, 116] on div "Accounts" at bounding box center [770, 117] width 38 height 14
click at [737, 116] on div "AUM" at bounding box center [734, 117] width 23 height 14
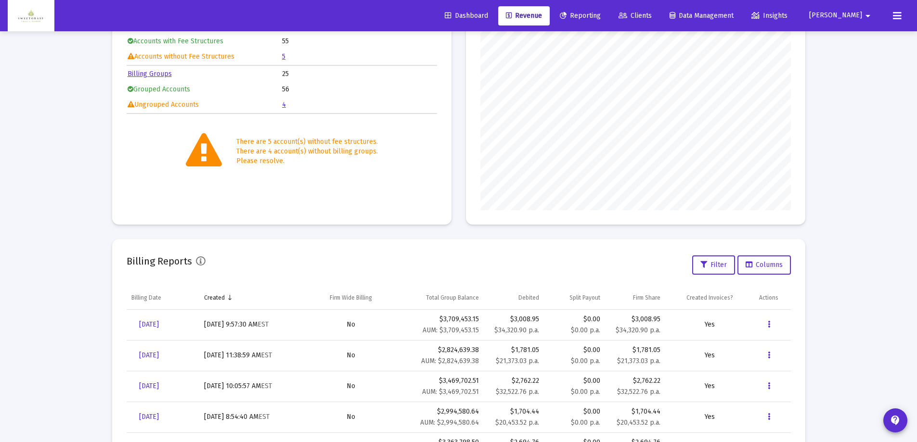
scroll to position [198, 0]
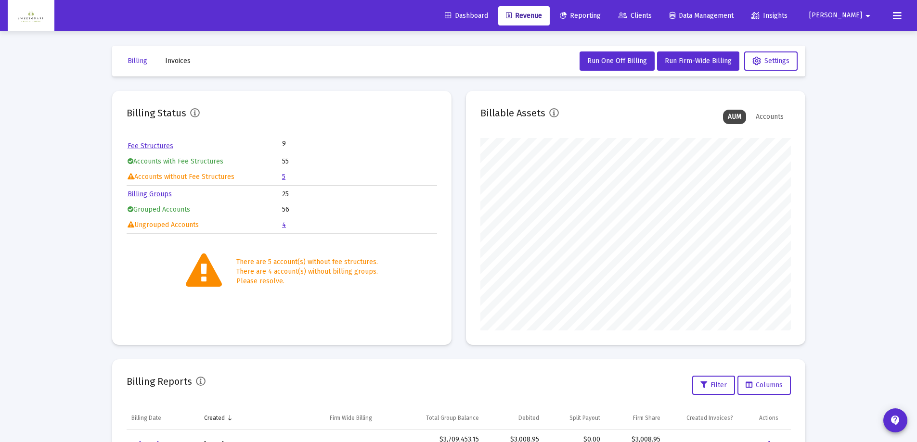
click at [896, 16] on icon at bounding box center [897, 16] width 9 height 12
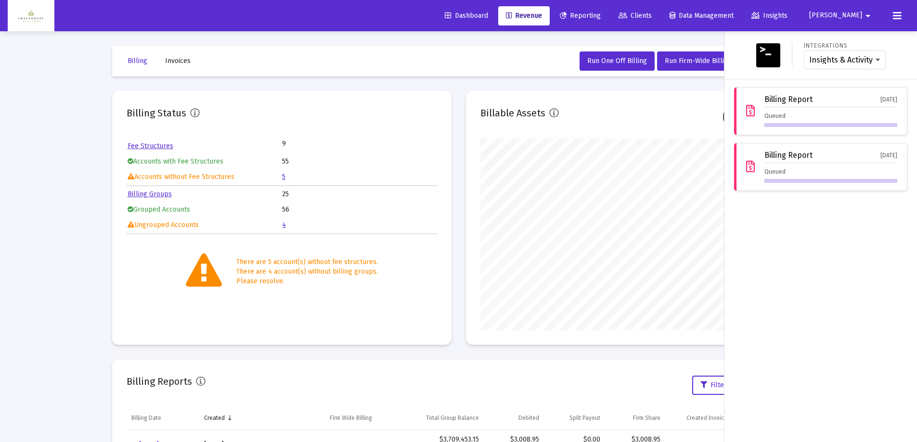
click at [493, 86] on div at bounding box center [458, 221] width 917 height 442
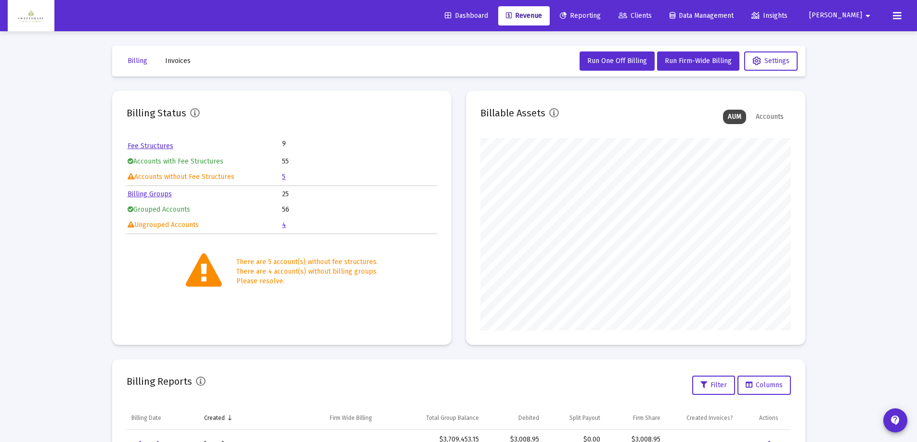
click at [898, 14] on icon at bounding box center [897, 16] width 9 height 12
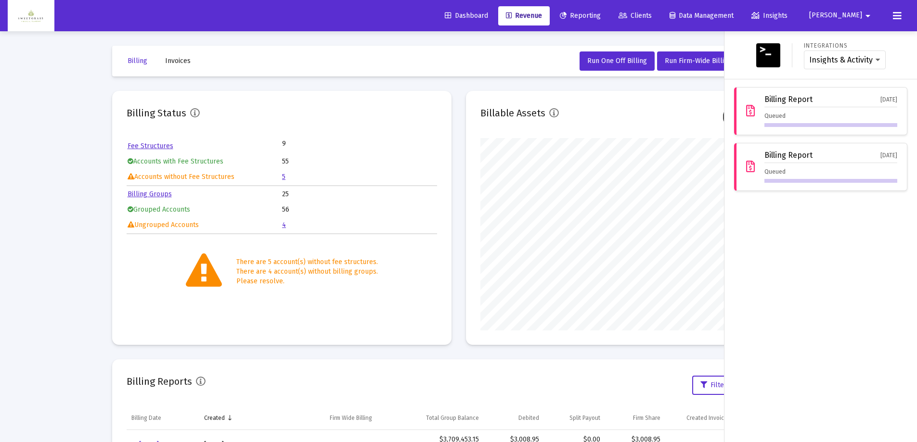
click at [456, 88] on div at bounding box center [458, 221] width 917 height 442
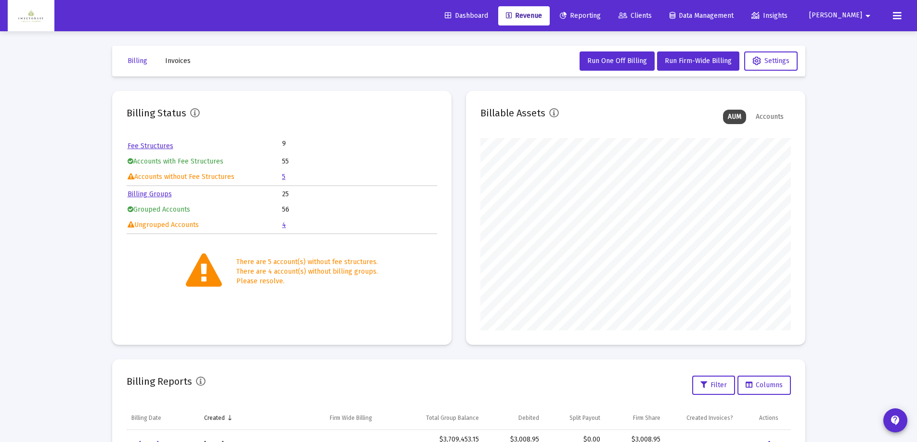
click at [787, 15] on span "Insights" at bounding box center [769, 16] width 36 height 8
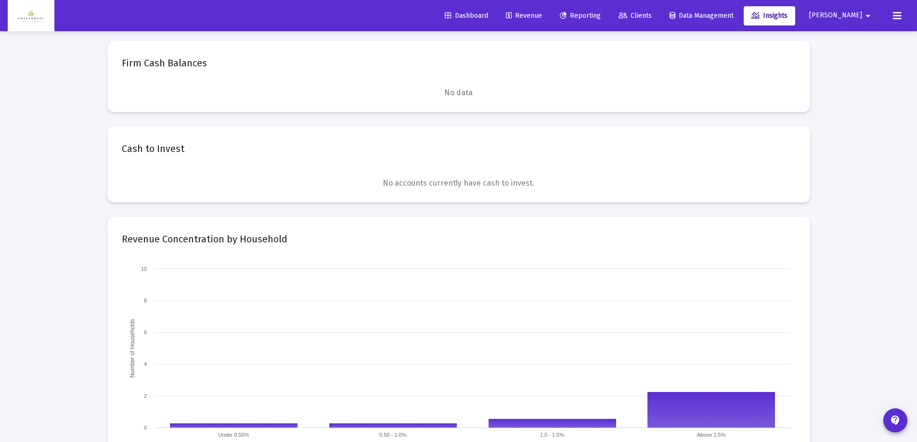
click at [898, 17] on icon at bounding box center [897, 16] width 9 height 12
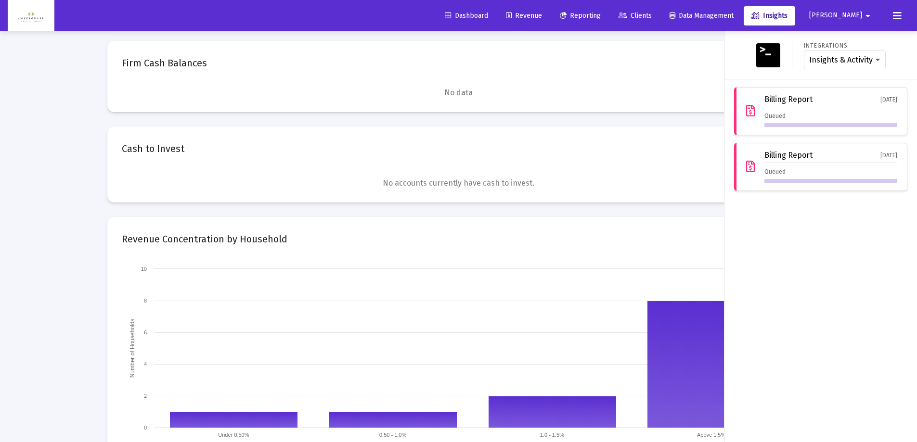
click at [859, 17] on span "[PERSON_NAME]" at bounding box center [835, 16] width 53 height 8
click at [733, 46] on div at bounding box center [458, 221] width 917 height 442
click at [857, 56] on select "Insights & Activity Wealthbox" at bounding box center [844, 60] width 71 height 9
click at [670, 47] on div at bounding box center [458, 221] width 917 height 442
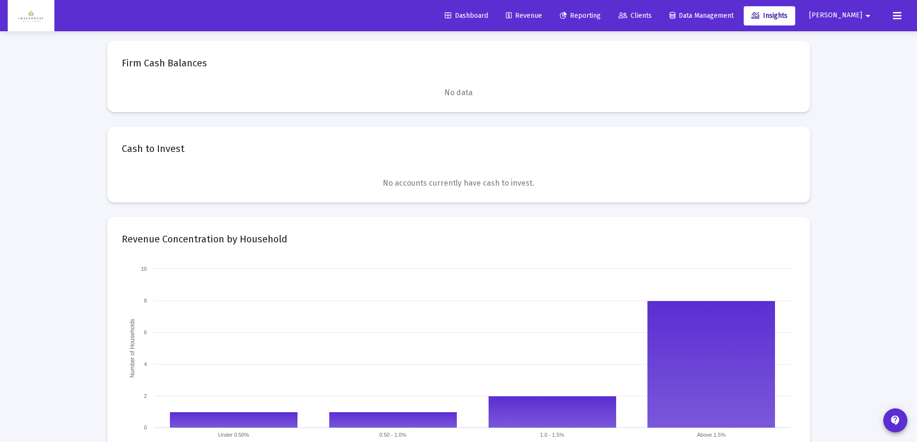
click at [849, 16] on span "[PERSON_NAME]" at bounding box center [835, 16] width 53 height 8
click at [850, 37] on link "Settings" at bounding box center [859, 40] width 57 height 23
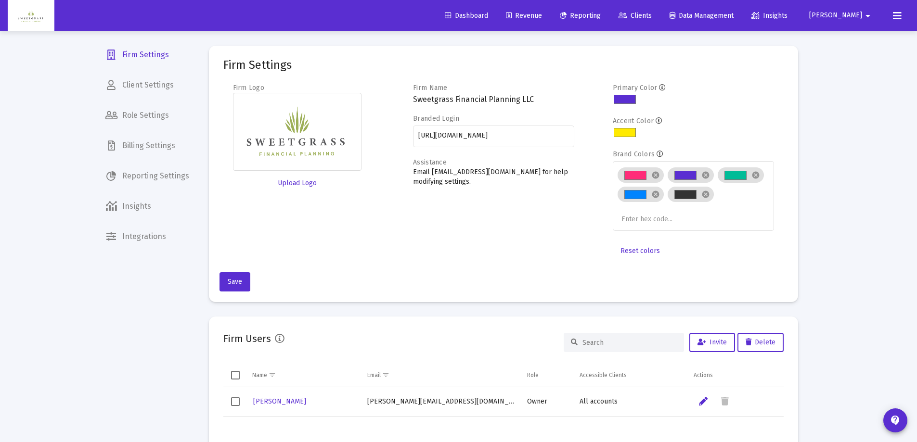
type input "[PERSON_NAME][EMAIL_ADDRESS][DOMAIN_NAME]"
click at [158, 86] on span "Client Settings" at bounding box center [147, 85] width 99 height 23
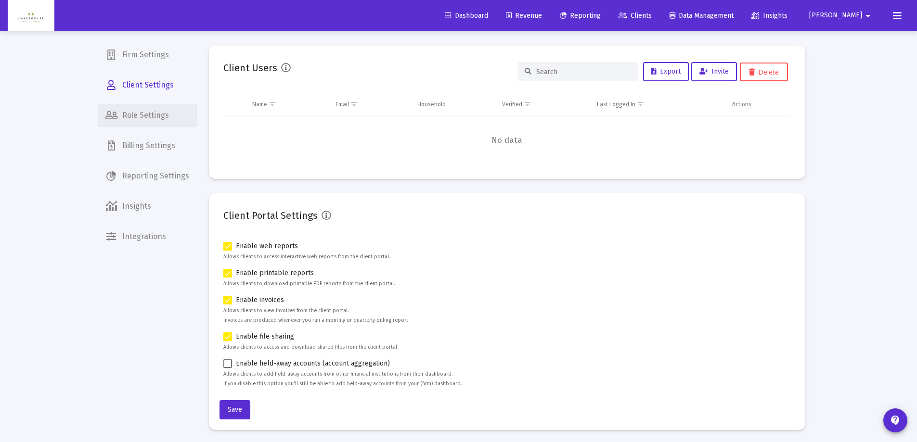
click at [156, 116] on span "Role Settings" at bounding box center [147, 115] width 99 height 23
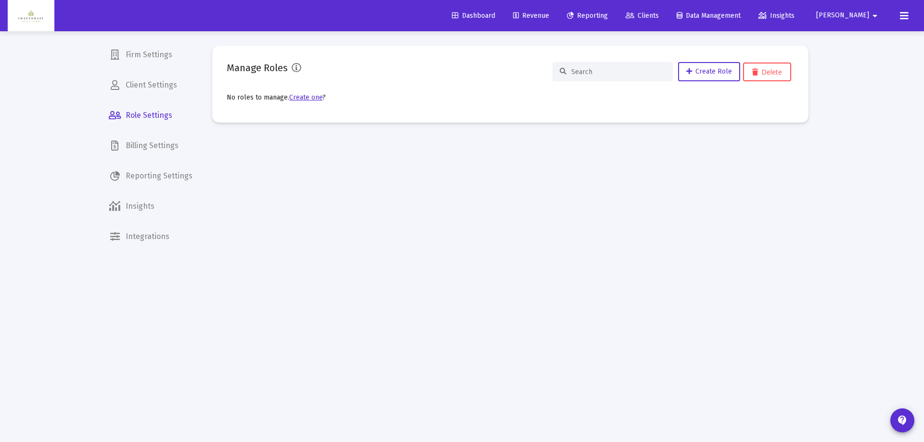
click at [150, 137] on span "Billing Settings" at bounding box center [150, 145] width 99 height 23
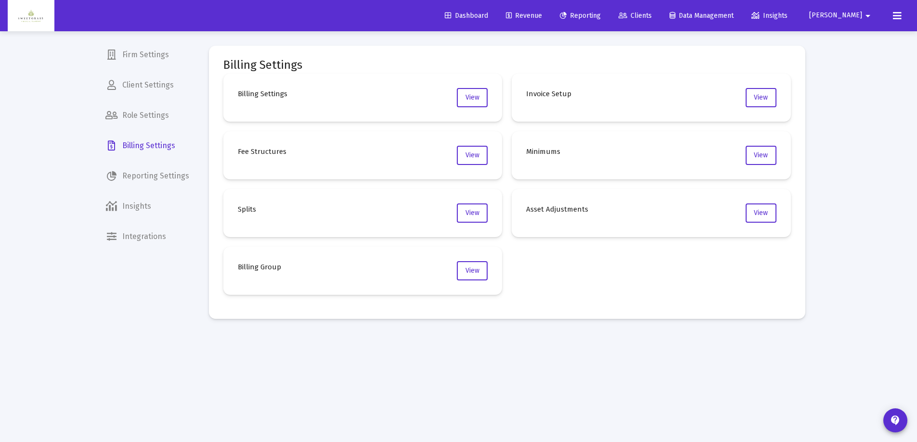
click at [149, 167] on span "Reporting Settings" at bounding box center [147, 176] width 99 height 23
click at [146, 208] on span "Insights" at bounding box center [147, 206] width 99 height 23
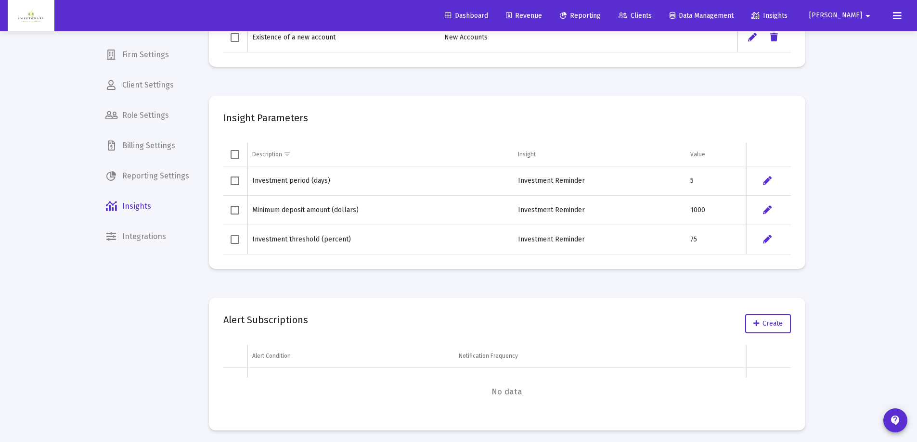
scroll to position [301, 0]
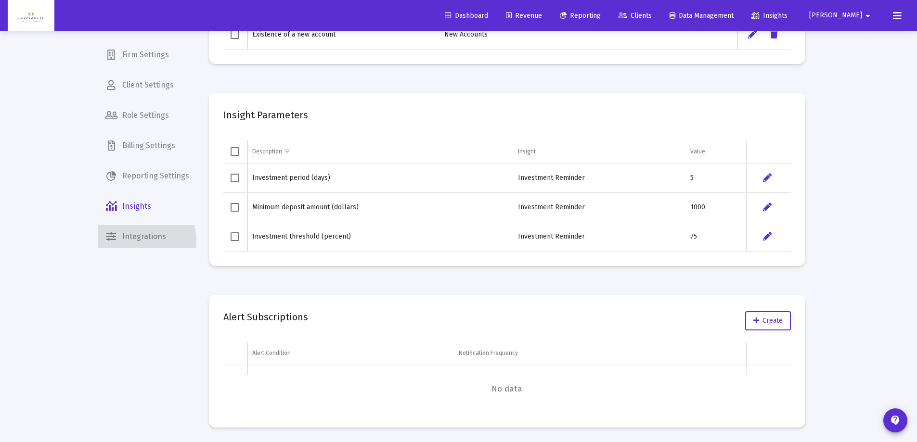
click at [139, 241] on span "Integrations" at bounding box center [147, 236] width 99 height 23
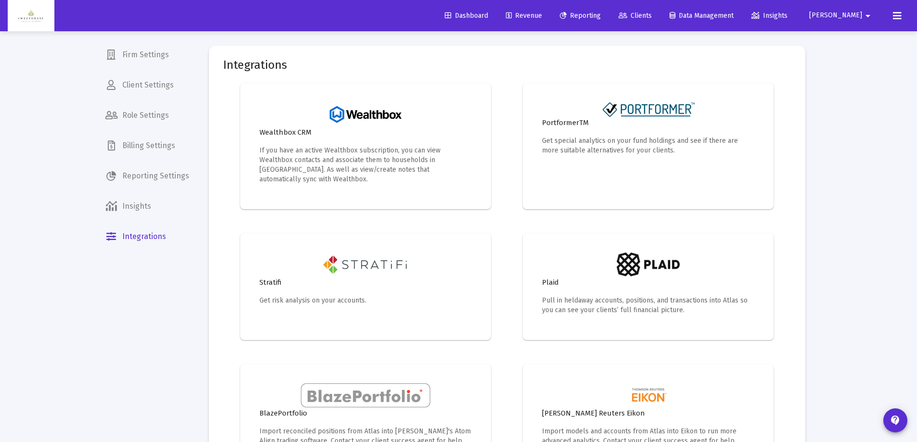
click at [155, 60] on span "Firm Settings" at bounding box center [147, 54] width 99 height 23
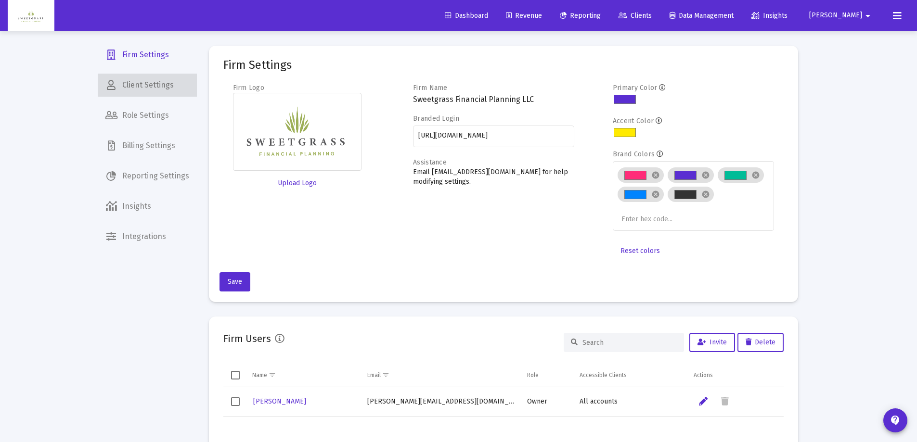
click at [173, 84] on span "Client Settings" at bounding box center [147, 85] width 99 height 23
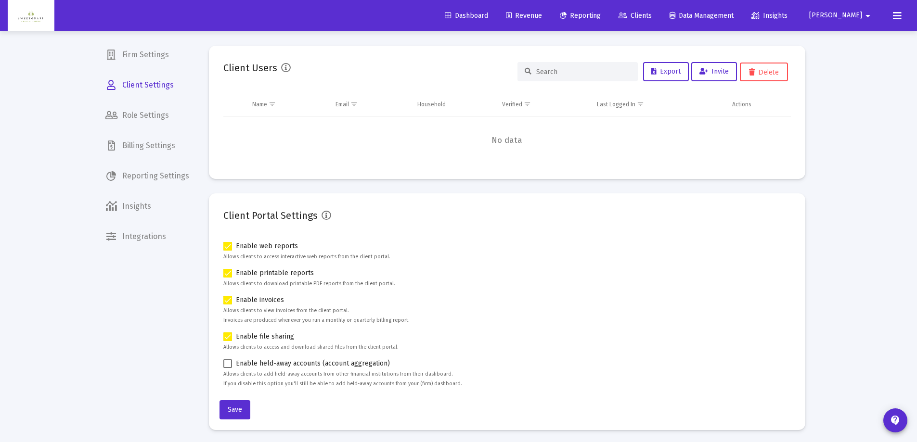
click at [168, 113] on span "Role Settings" at bounding box center [147, 115] width 99 height 23
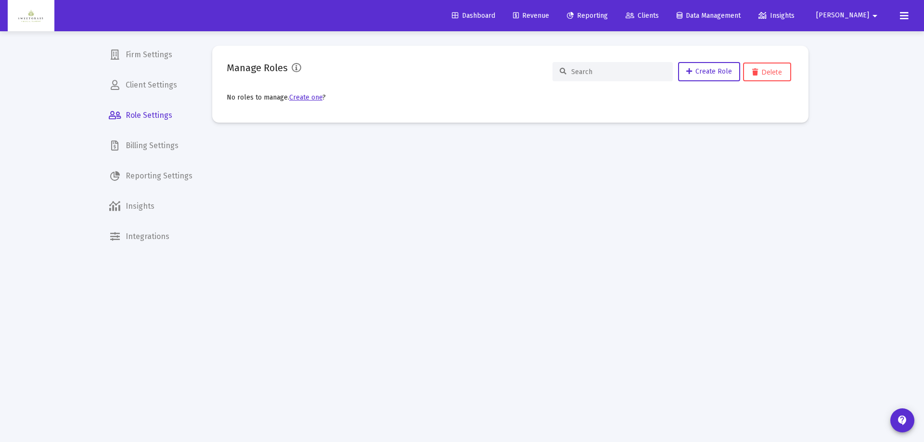
click at [170, 140] on span "Billing Settings" at bounding box center [150, 145] width 99 height 23
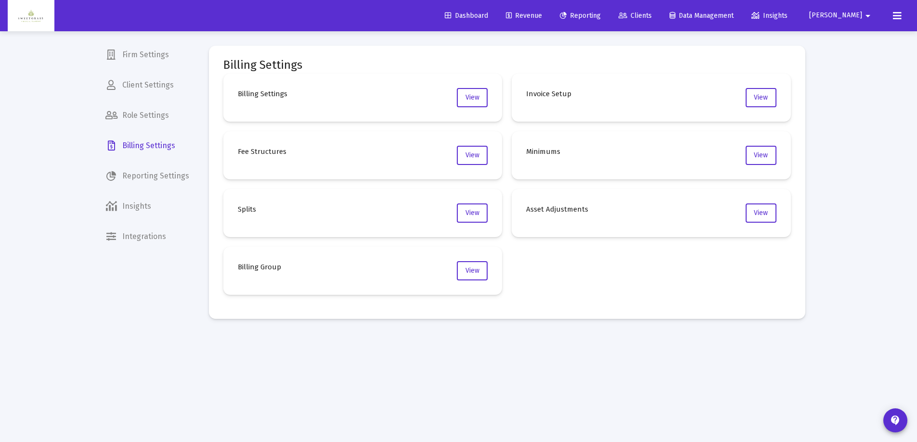
click at [488, 18] on span "Dashboard" at bounding box center [466, 16] width 43 height 8
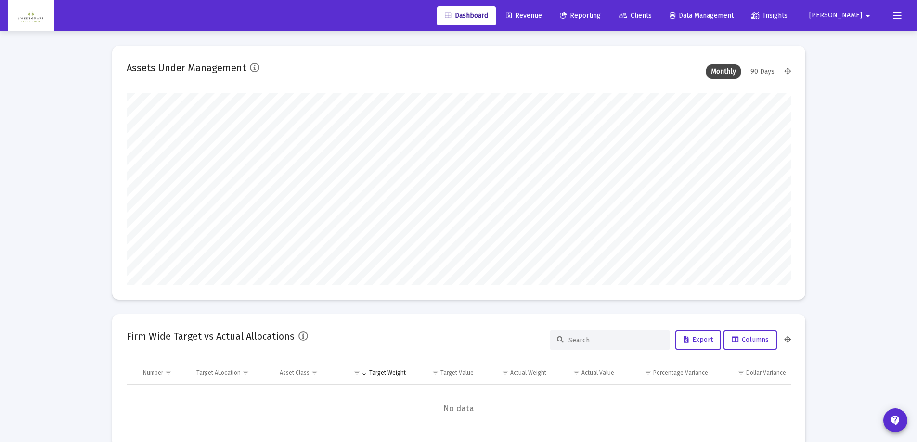
scroll to position [193, 310]
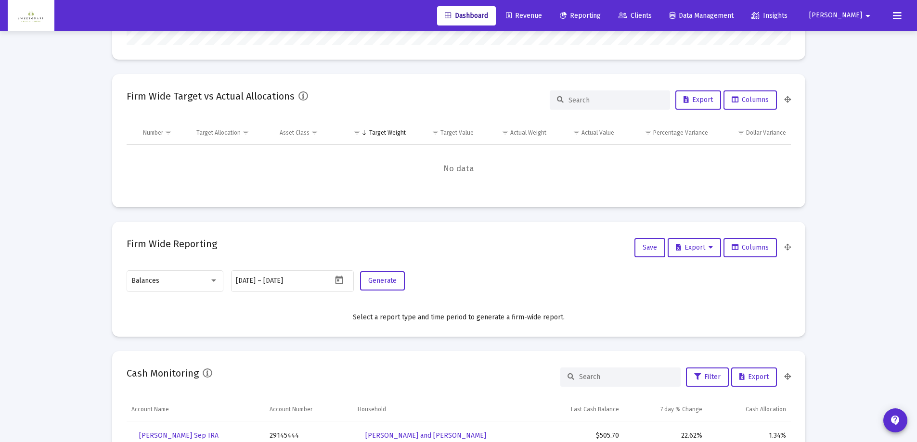
type input "[PERSON_NAME][EMAIL_ADDRESS][DOMAIN_NAME]"
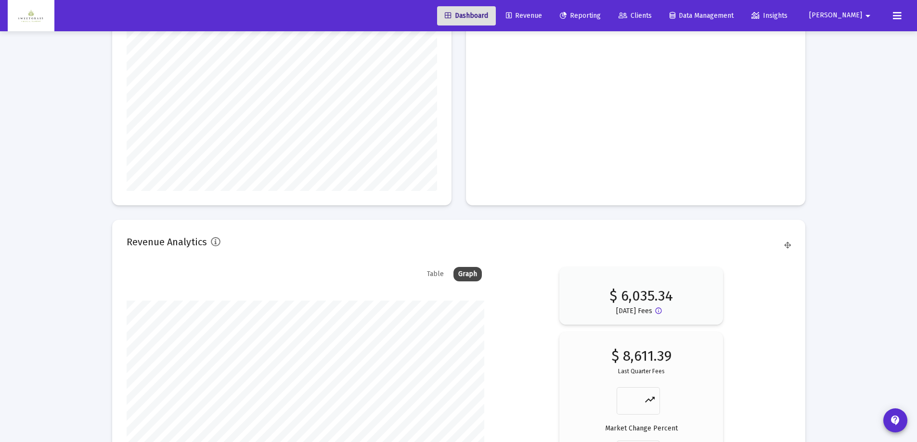
scroll to position [1258, 0]
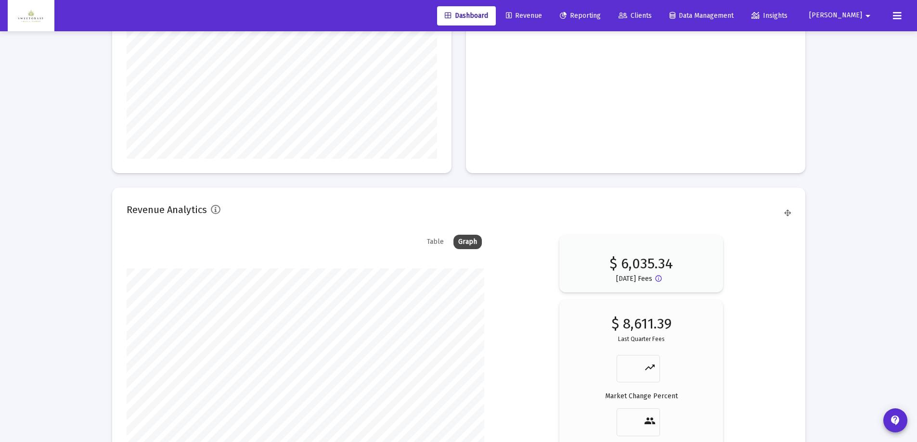
click at [438, 244] on div "Table" at bounding box center [435, 242] width 26 height 14
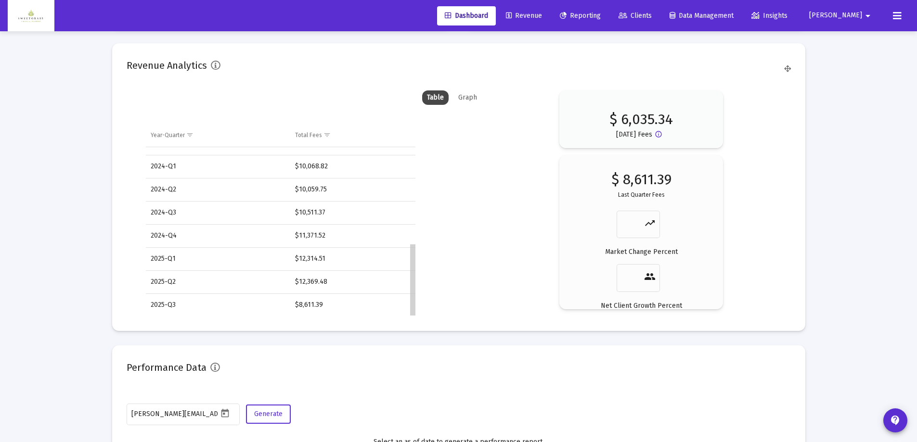
scroll to position [224, 0]
drag, startPoint x: 412, startPoint y: 181, endPoint x: 407, endPoint y: 358, distance: 177.2
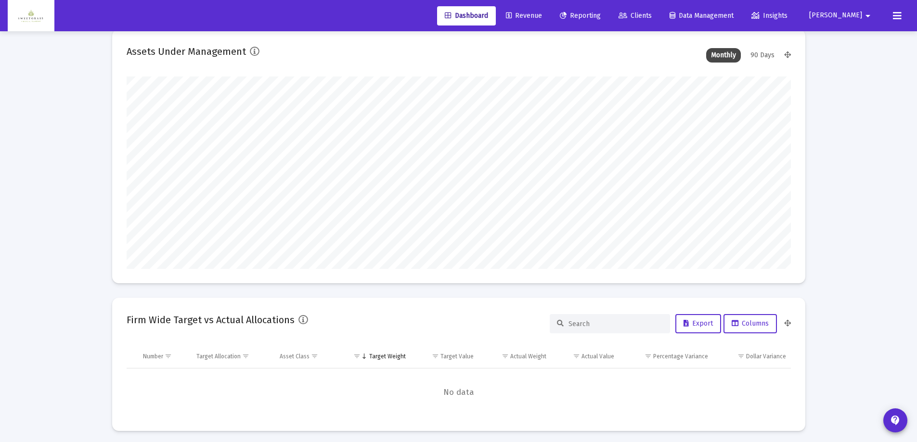
scroll to position [0, 0]
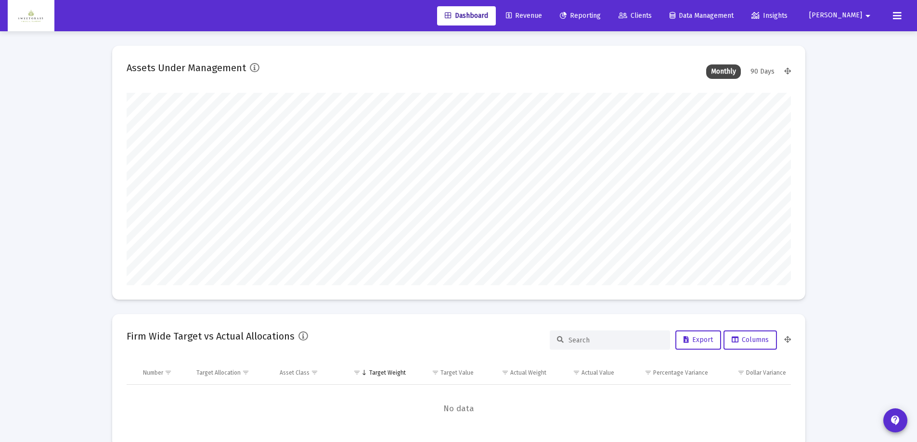
click at [542, 17] on span "Revenue" at bounding box center [524, 16] width 36 height 8
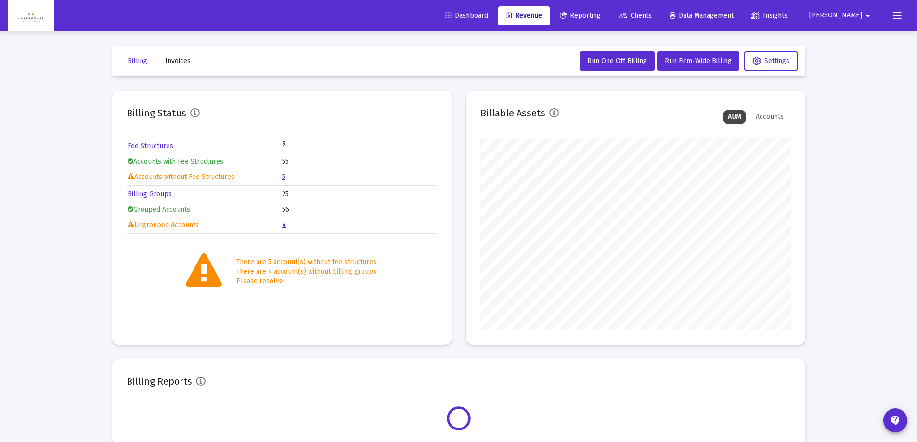
scroll to position [193, 310]
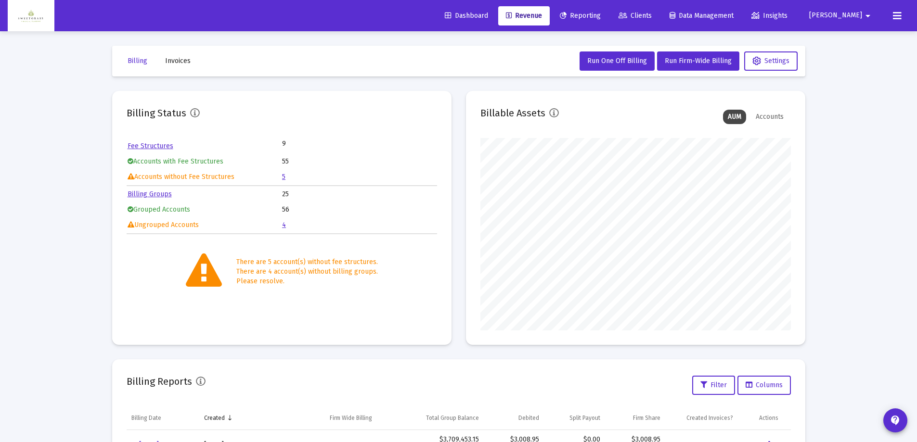
click at [175, 61] on span "Invoices" at bounding box center [178, 61] width 26 height 8
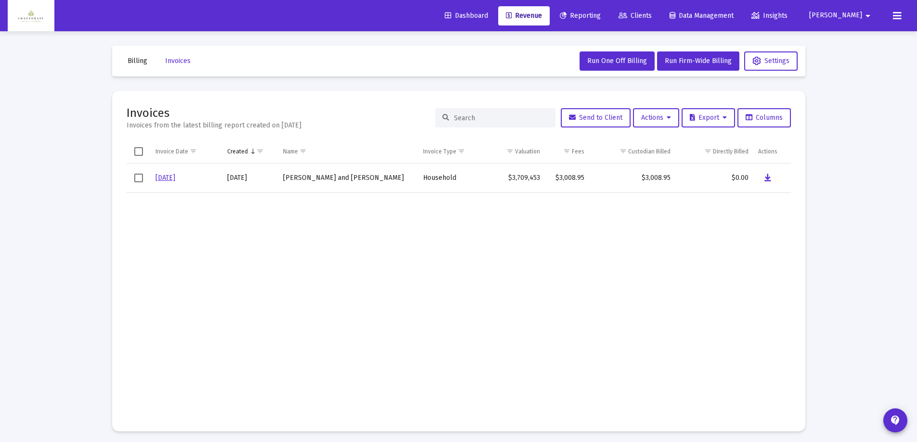
click at [160, 177] on link "[DATE]" at bounding box center [165, 178] width 20 height 8
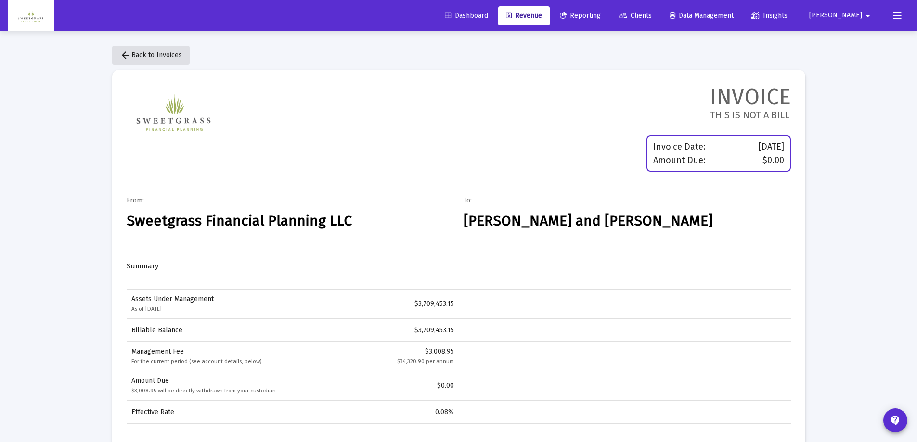
click at [122, 57] on mat-icon "arrow_back" at bounding box center [126, 56] width 12 height 12
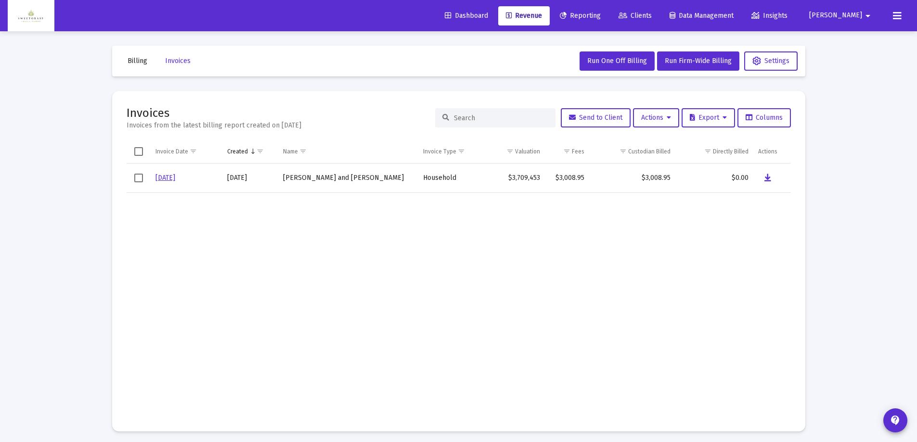
click at [899, 16] on icon at bounding box center [897, 16] width 9 height 12
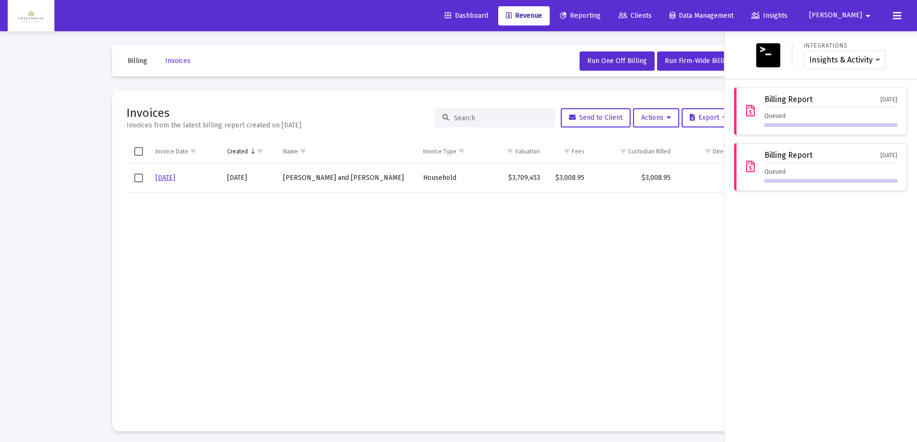
click at [823, 108] on div "Billing Report [DATE] Queued" at bounding box center [830, 111] width 133 height 32
click at [820, 106] on div "Billing Report [DATE]" at bounding box center [830, 101] width 133 height 12
click at [526, 61] on div at bounding box center [458, 221] width 917 height 442
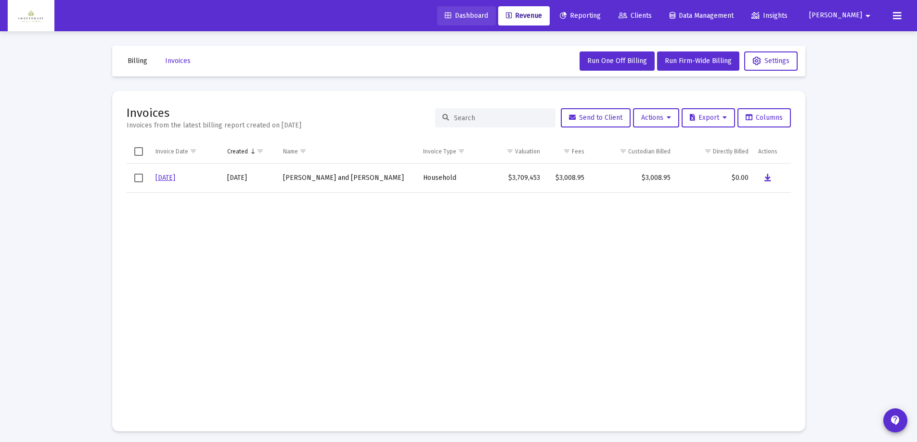
click at [494, 20] on link "Dashboard" at bounding box center [466, 15] width 59 height 19
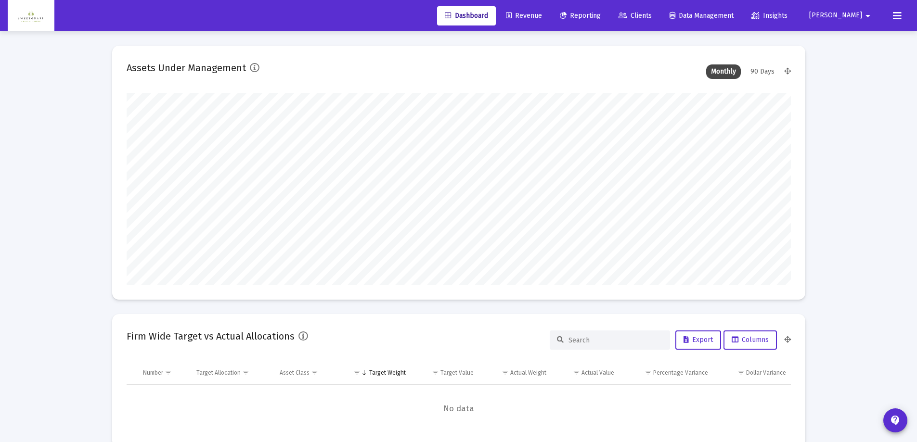
scroll to position [193, 358]
click at [542, 14] on span "Revenue" at bounding box center [524, 16] width 36 height 8
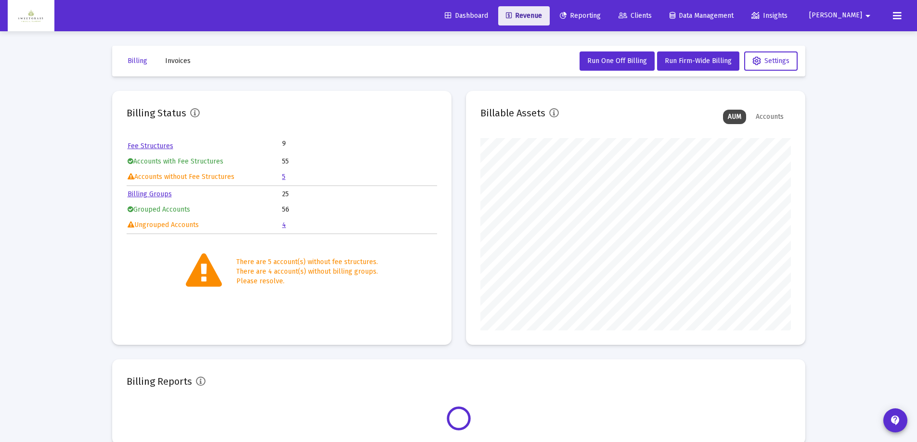
scroll to position [193, 310]
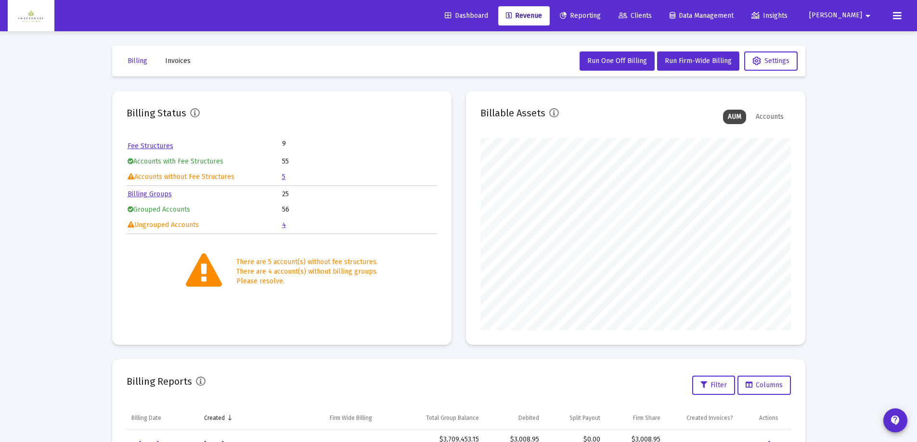
drag, startPoint x: 555, startPoint y: 14, endPoint x: 464, endPoint y: 82, distance: 113.5
click at [464, 82] on div "Billing Invoices Run One Off Billing Run Firm-Wide Billing Settings Billing Sta…" at bounding box center [459, 335] width 722 height 609
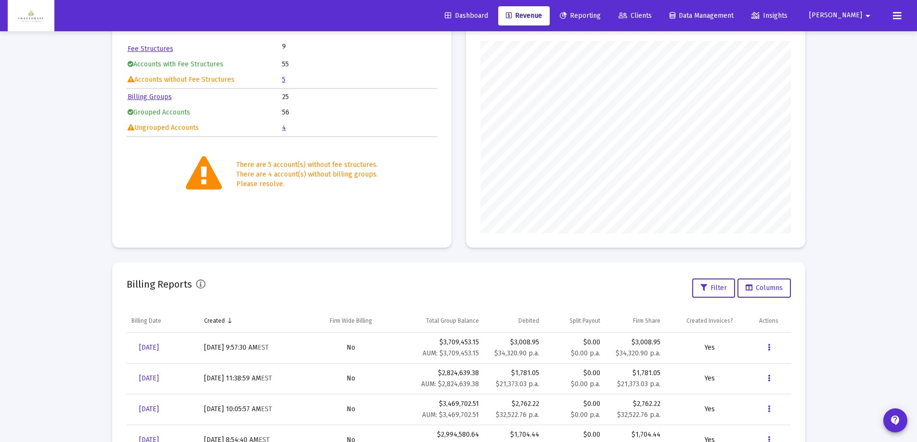
scroll to position [0, 0]
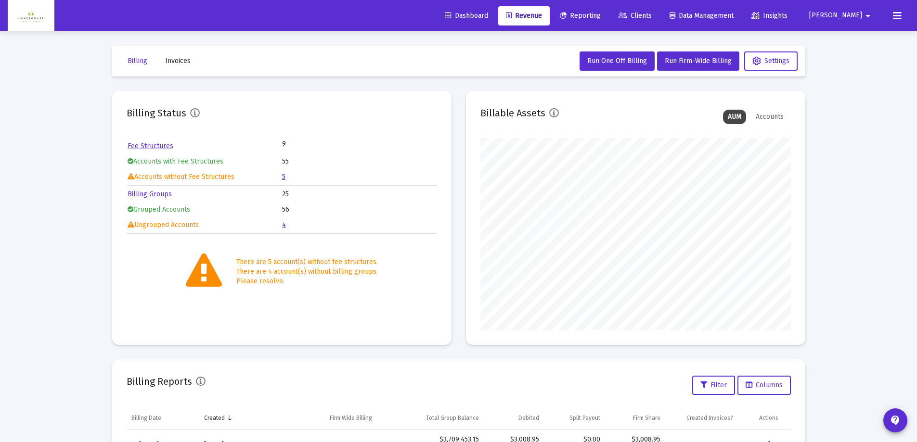
click at [893, 18] on icon at bounding box center [897, 16] width 9 height 12
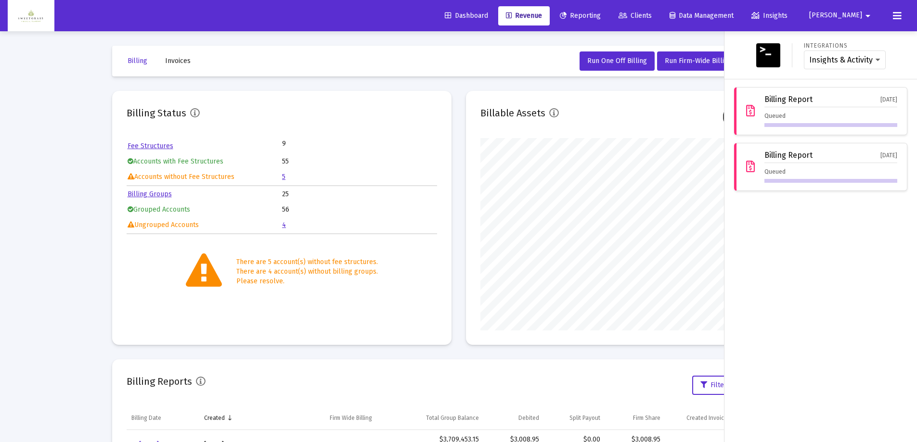
drag, startPoint x: 893, startPoint y: 18, endPoint x: 910, endPoint y: 57, distance: 42.0
click at [910, 57] on div "Integrations Insights & Activity Wealthbox" at bounding box center [820, 55] width 185 height 32
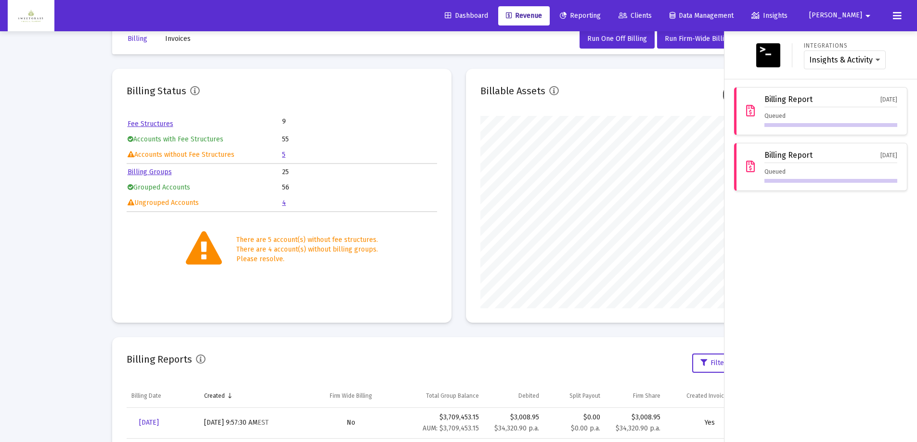
scroll to position [5, 0]
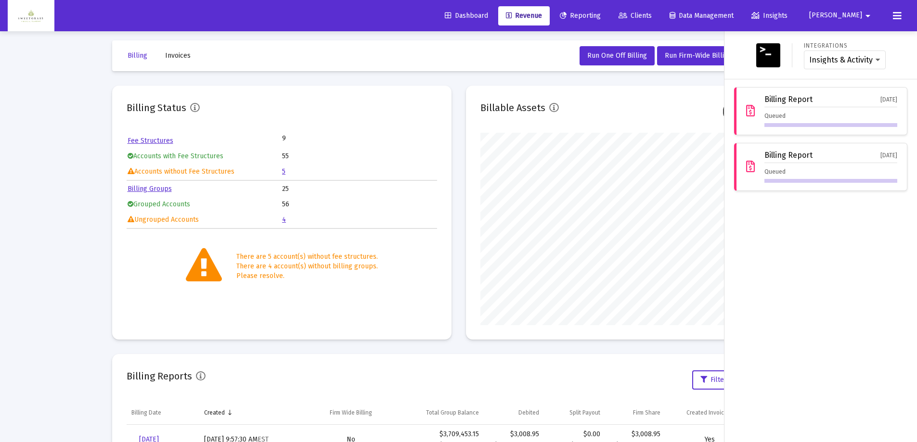
click at [787, 18] on span "Insights" at bounding box center [769, 16] width 36 height 8
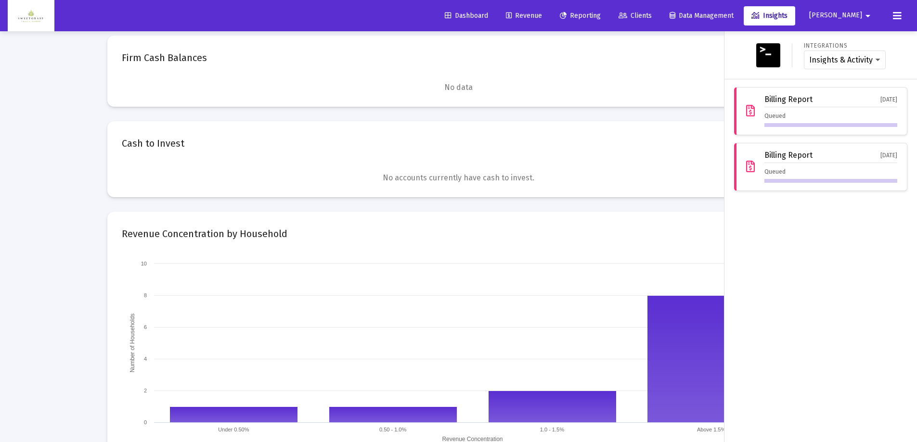
click at [859, 14] on span "[PERSON_NAME]" at bounding box center [835, 16] width 53 height 8
click at [865, 39] on span "Settings" at bounding box center [866, 40] width 28 height 23
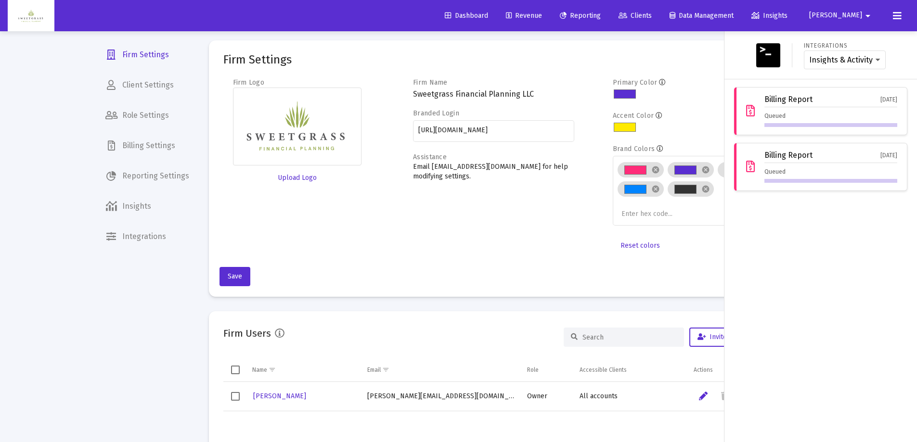
click at [130, 206] on div at bounding box center [458, 221] width 917 height 442
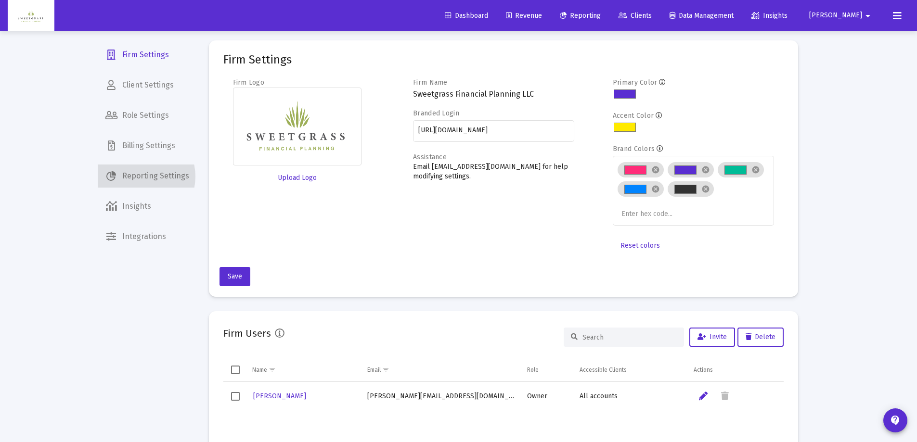
click at [139, 177] on span "Reporting Settings" at bounding box center [147, 176] width 99 height 23
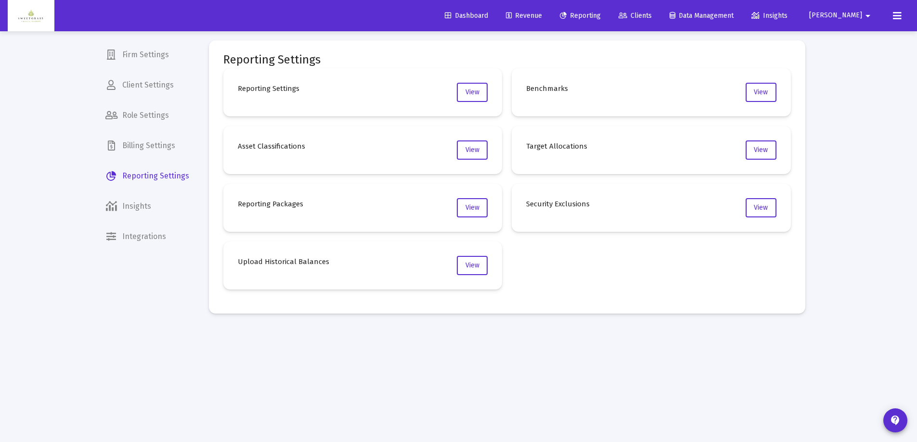
click at [142, 142] on span "Billing Settings" at bounding box center [147, 145] width 99 height 23
click at [146, 119] on span "Role Settings" at bounding box center [147, 115] width 99 height 23
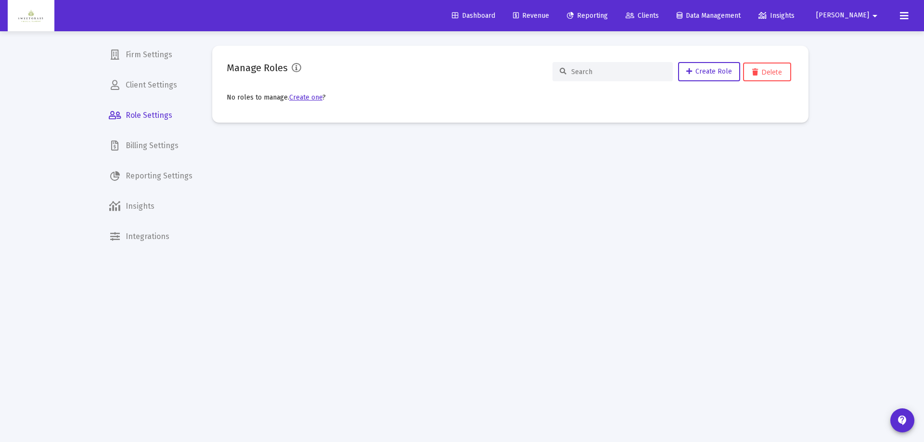
click at [143, 61] on span "Firm Settings" at bounding box center [150, 54] width 99 height 23
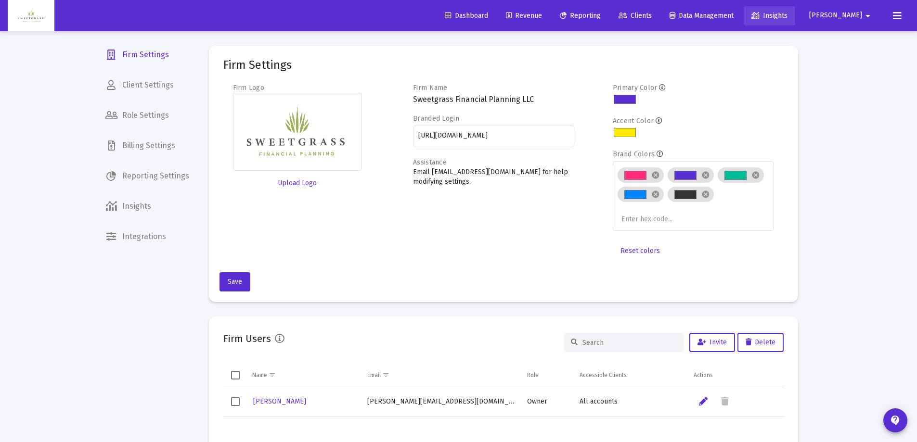
click at [787, 16] on span "Insights" at bounding box center [769, 16] width 36 height 8
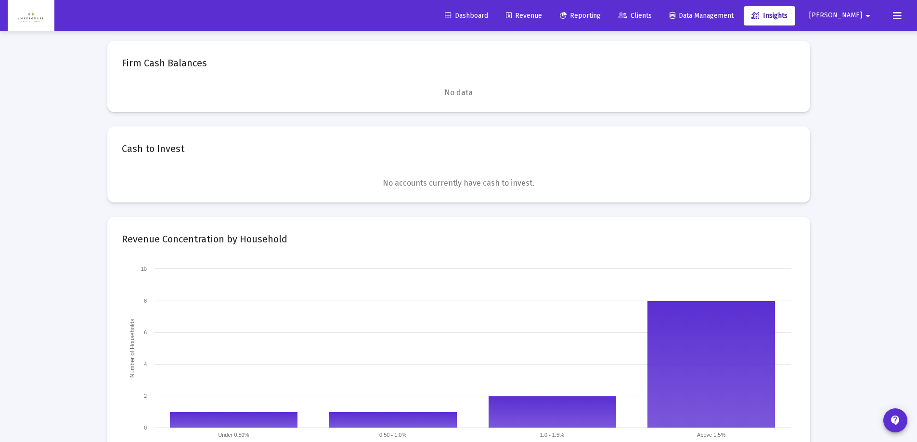
click at [727, 13] on span "Data Management" at bounding box center [702, 16] width 64 height 8
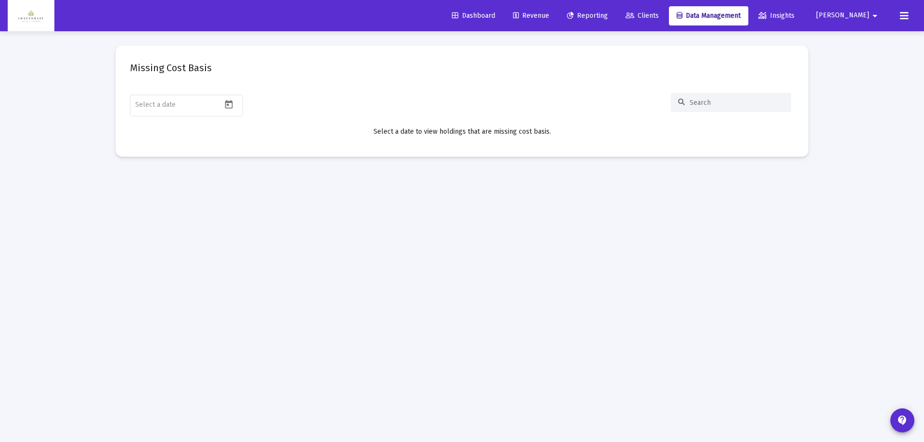
click at [905, 18] on icon at bounding box center [904, 16] width 9 height 12
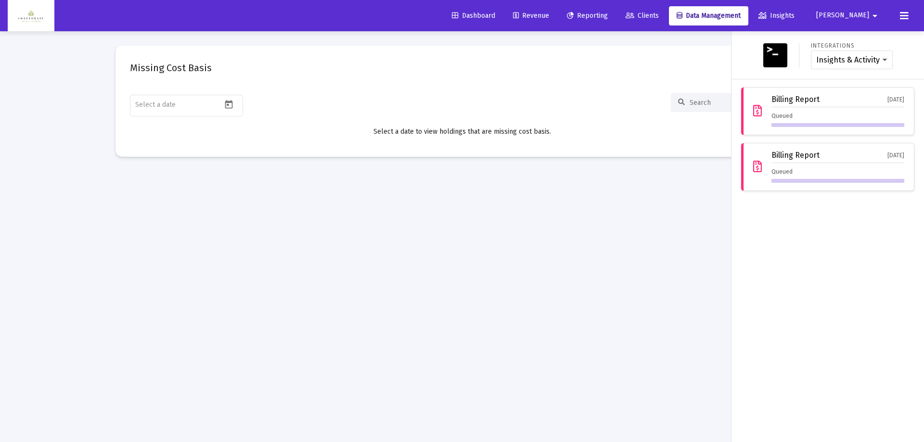
click at [659, 16] on span "Clients" at bounding box center [642, 16] width 33 height 8
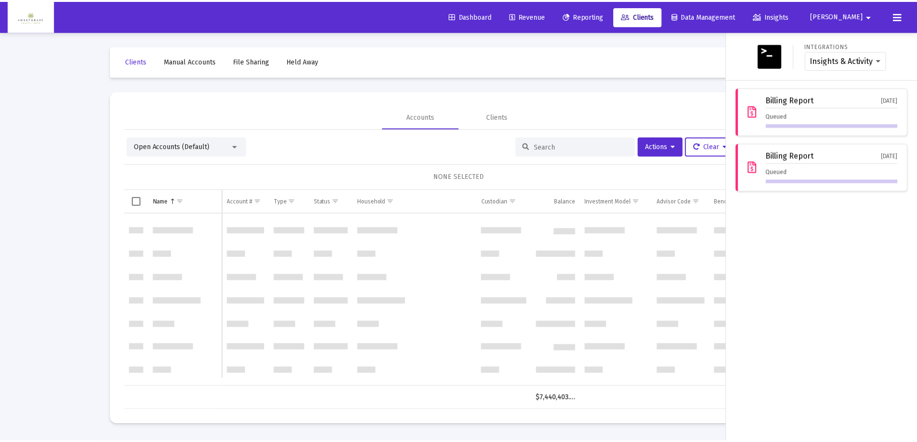
scroll to position [963, 0]
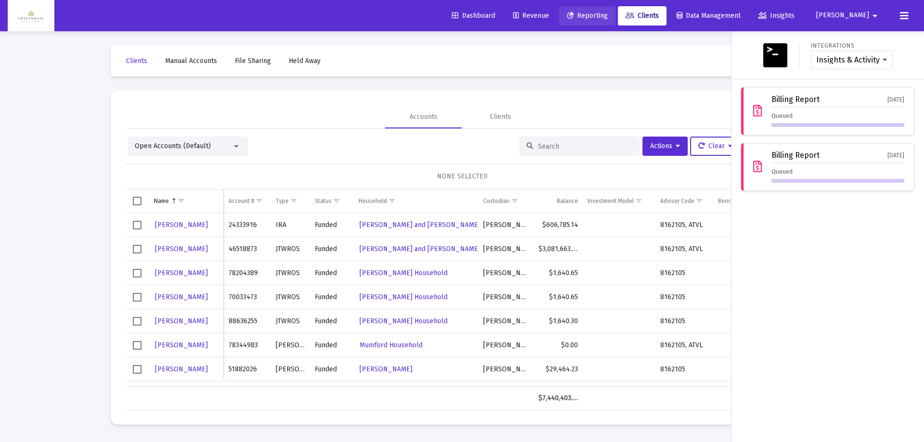
click at [607, 12] on span "Reporting" at bounding box center [587, 16] width 41 height 8
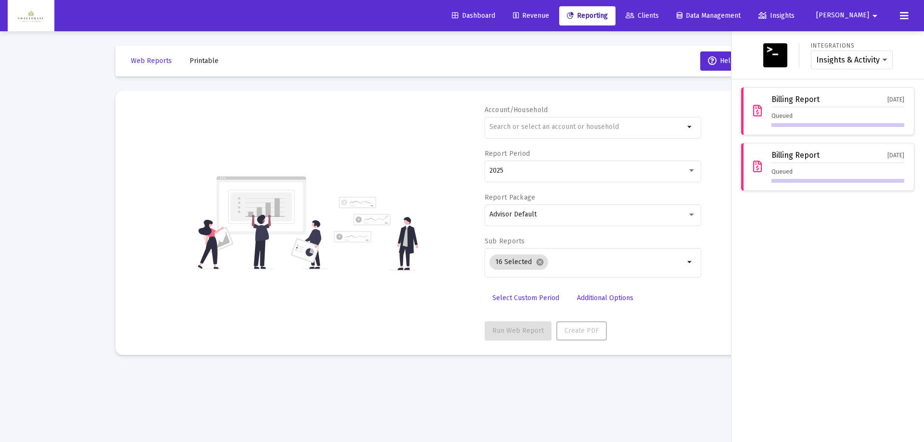
click at [557, 20] on link "Revenue" at bounding box center [531, 15] width 52 height 19
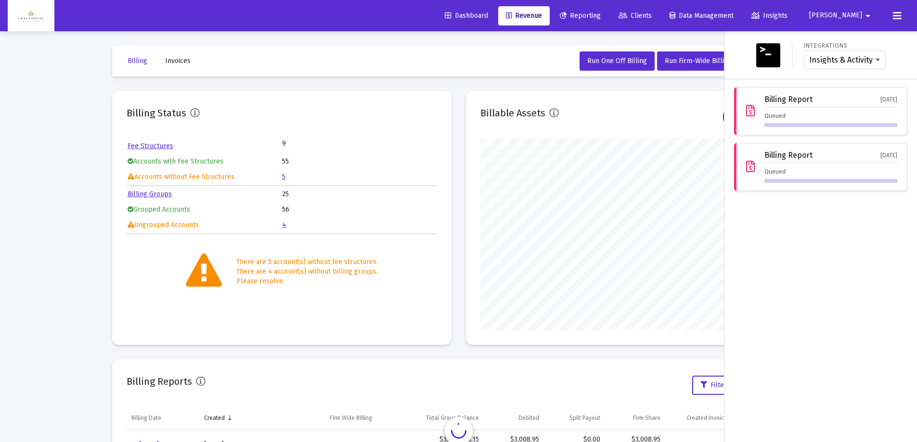
scroll to position [193, 310]
click at [488, 18] on span "Dashboard" at bounding box center [466, 16] width 43 height 8
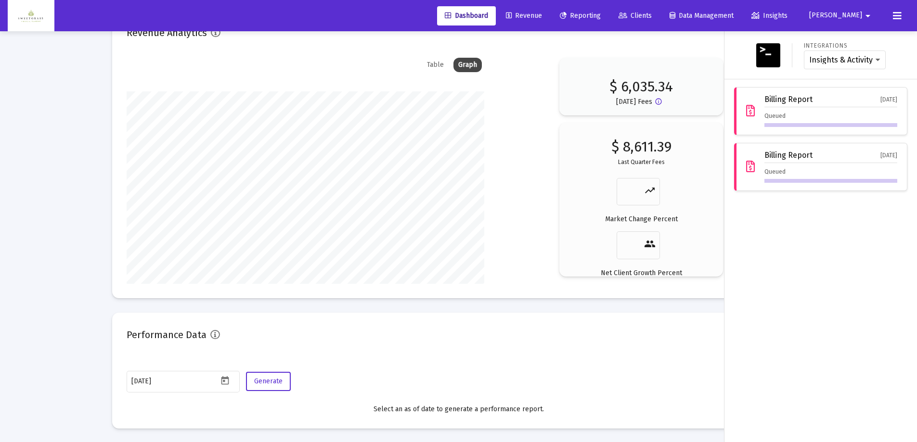
scroll to position [1450, 0]
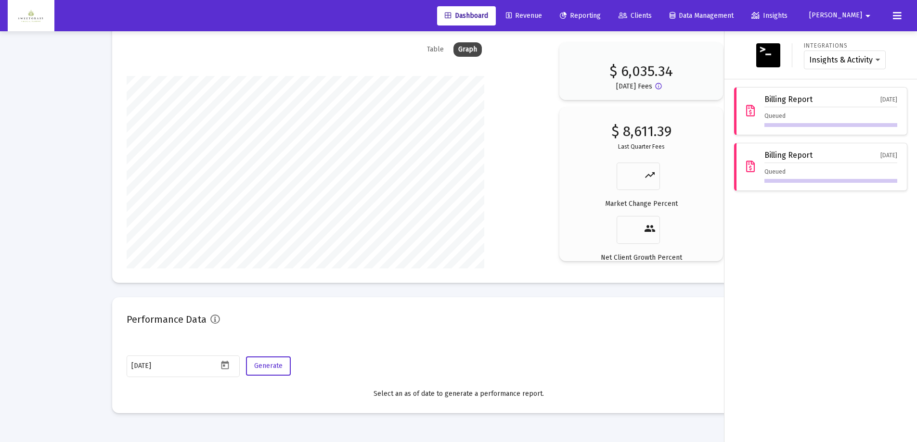
click at [638, 292] on div at bounding box center [458, 221] width 917 height 442
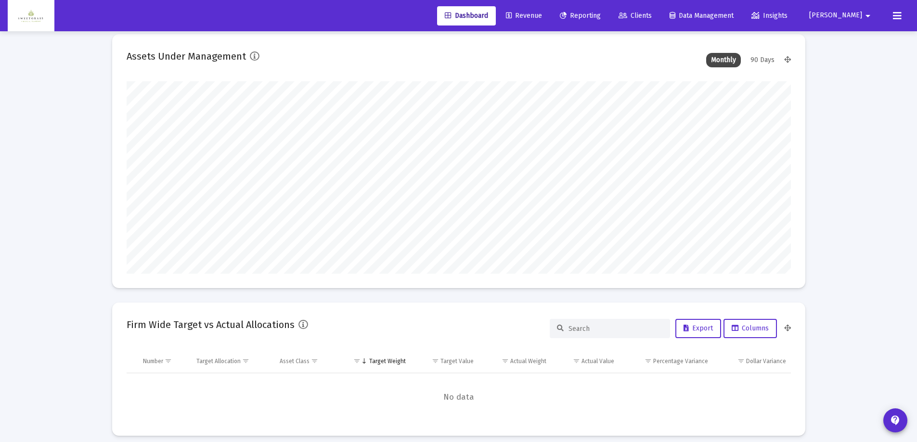
scroll to position [0, 0]
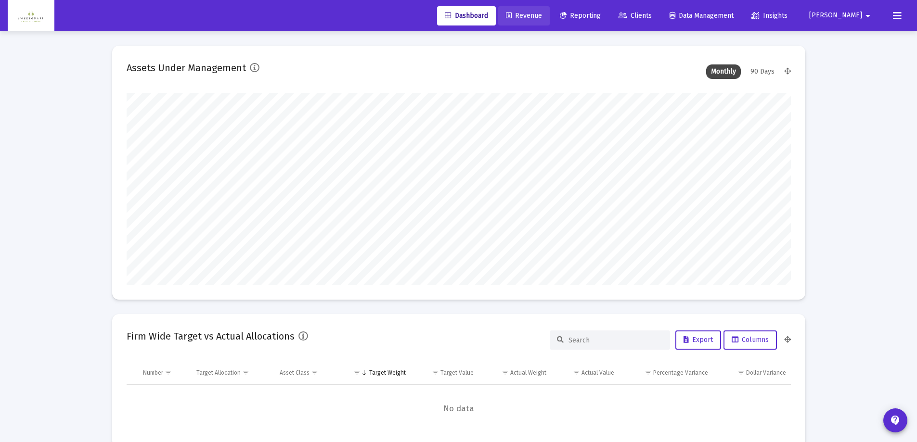
click at [542, 19] on span "Revenue" at bounding box center [524, 16] width 36 height 8
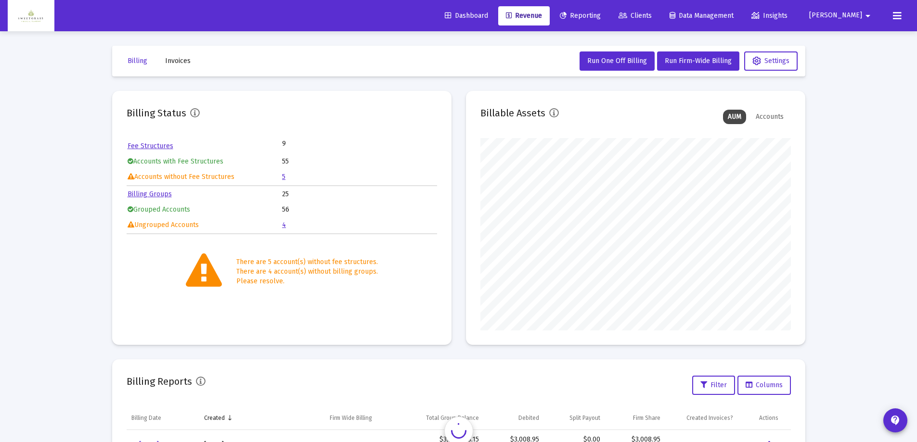
scroll to position [193, 310]
drag, startPoint x: 833, startPoint y: 144, endPoint x: 785, endPoint y: 89, distance: 73.7
click at [833, 141] on div "Loading... Billing Invoices Run One Off Billing Run Firm-Wide Billing Settings …" at bounding box center [458, 320] width 917 height 640
click at [777, 71] on mat-toolbar-row "Billing Invoices Run One Off Billing Run Firm-Wide Billing Settings" at bounding box center [458, 61] width 693 height 31
click at [774, 65] on button "Settings" at bounding box center [770, 61] width 53 height 19
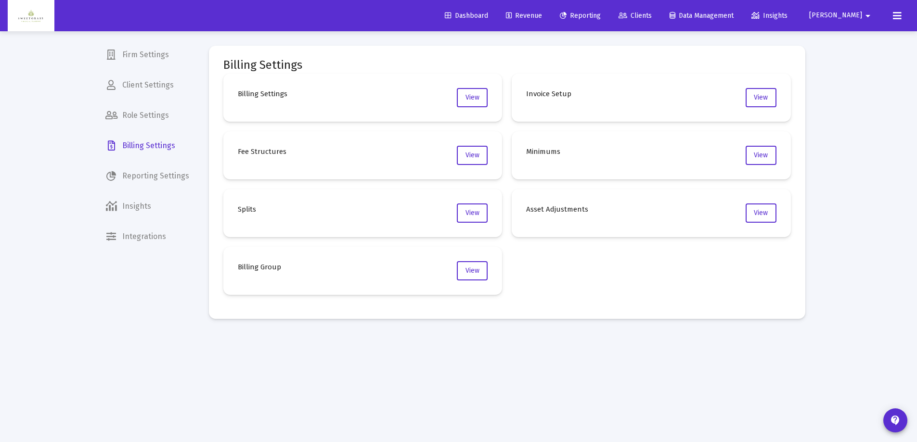
click at [542, 12] on span "Revenue" at bounding box center [524, 16] width 36 height 8
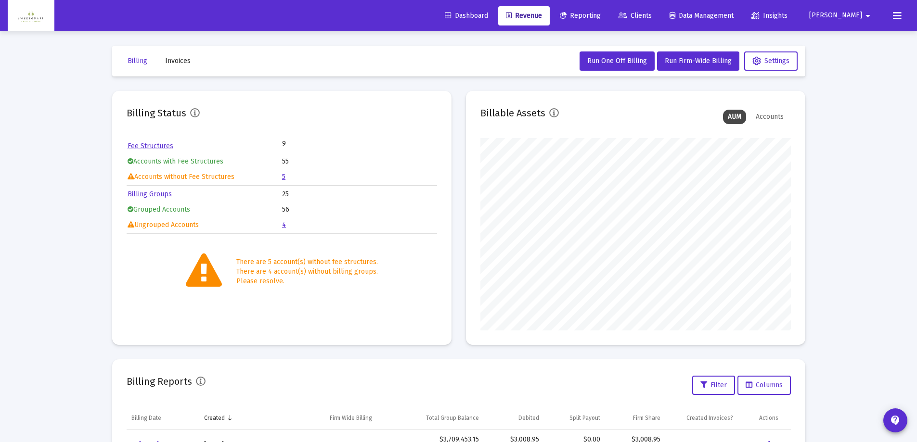
click at [480, 16] on span "Dashboard" at bounding box center [466, 16] width 43 height 8
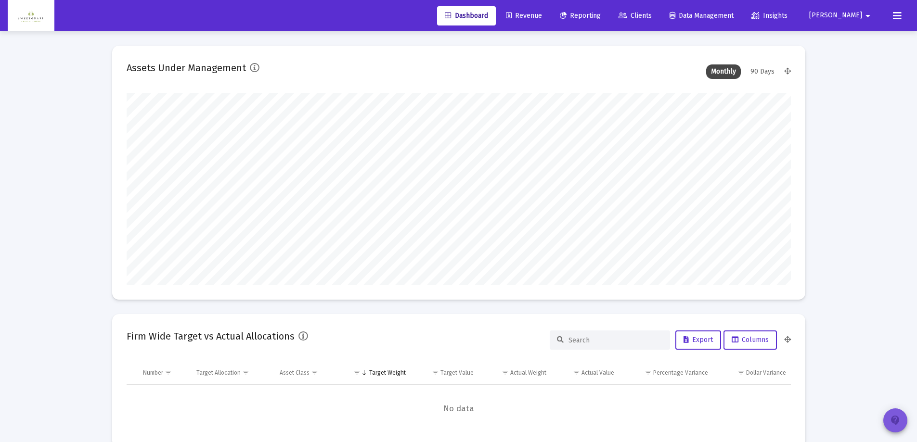
click at [890, 421] on mat-icon "contact_support" at bounding box center [895, 421] width 12 height 12
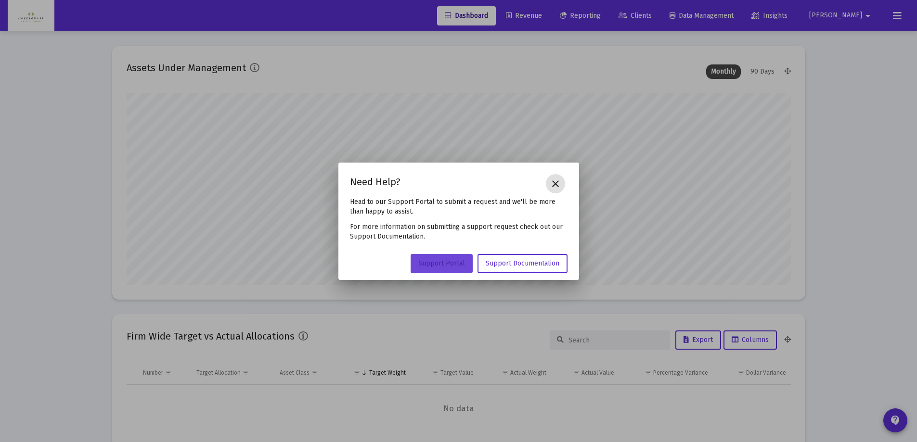
click at [441, 262] on span "Support Portal" at bounding box center [441, 263] width 47 height 8
drag, startPoint x: 717, startPoint y: 88, endPoint x: 555, endPoint y: 181, distance: 187.4
click at [558, 185] on mat-icon "close" at bounding box center [556, 184] width 12 height 12
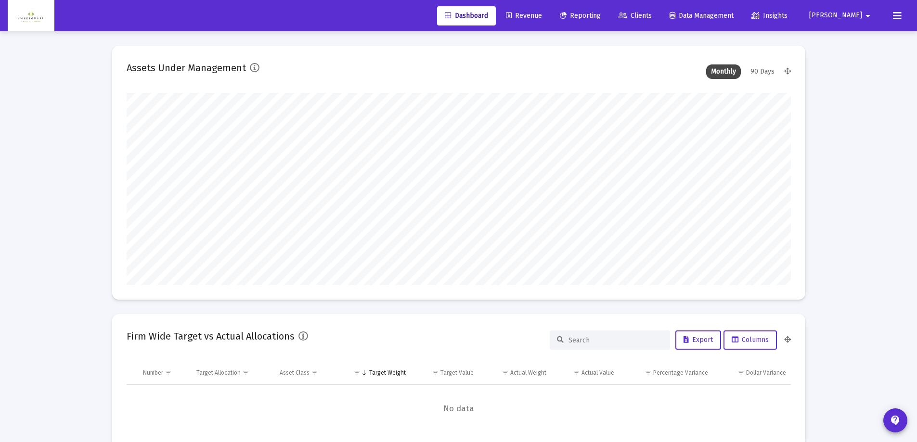
click at [900, 18] on icon at bounding box center [897, 16] width 9 height 12
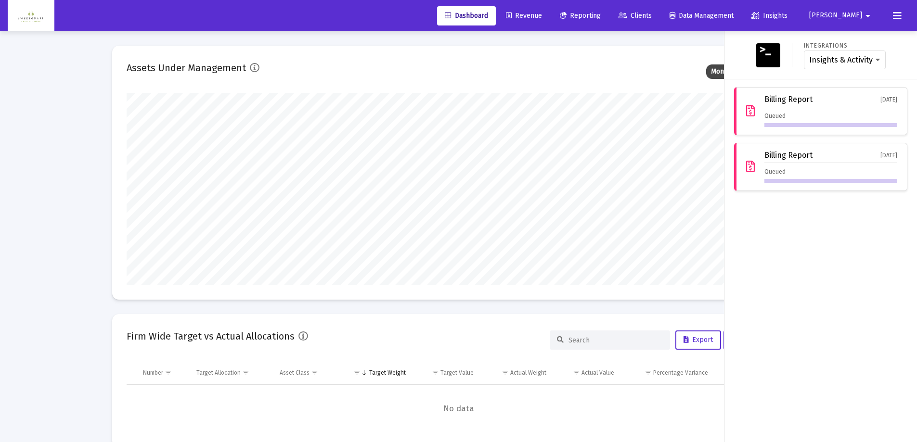
click at [542, 19] on span "Revenue" at bounding box center [524, 16] width 36 height 8
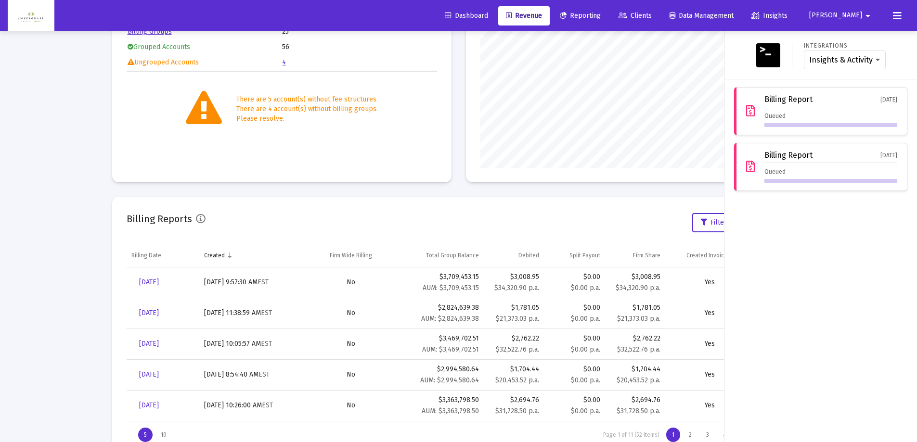
scroll to position [198, 0]
